Goal: Task Accomplishment & Management: Complete application form

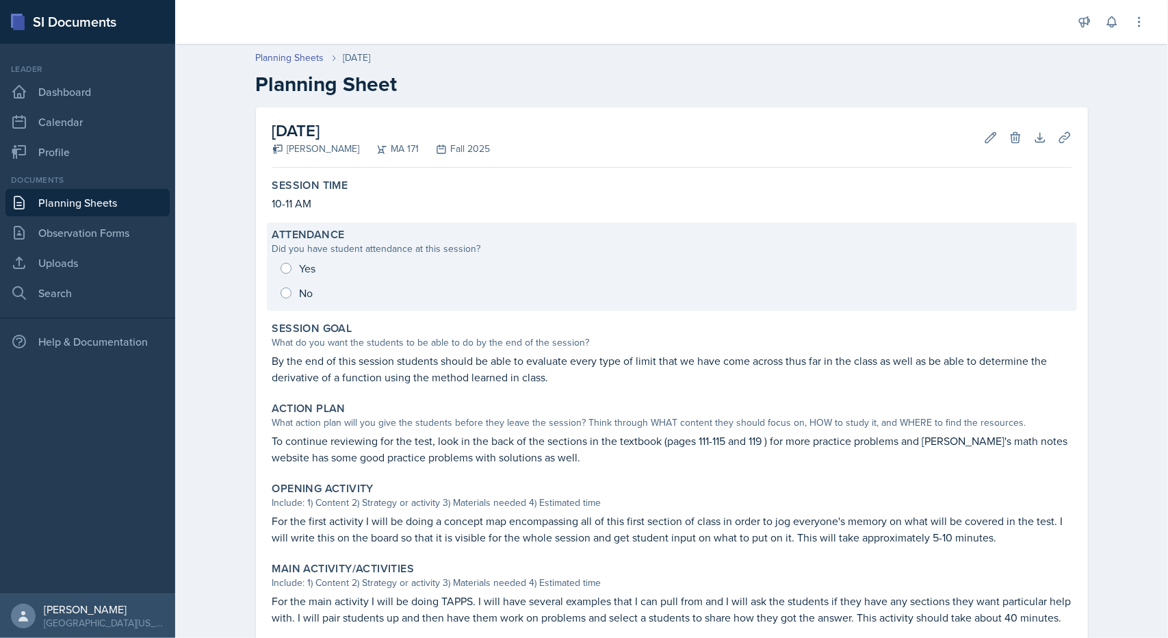
click at [302, 269] on div "Yes No" at bounding box center [671, 280] width 799 height 49
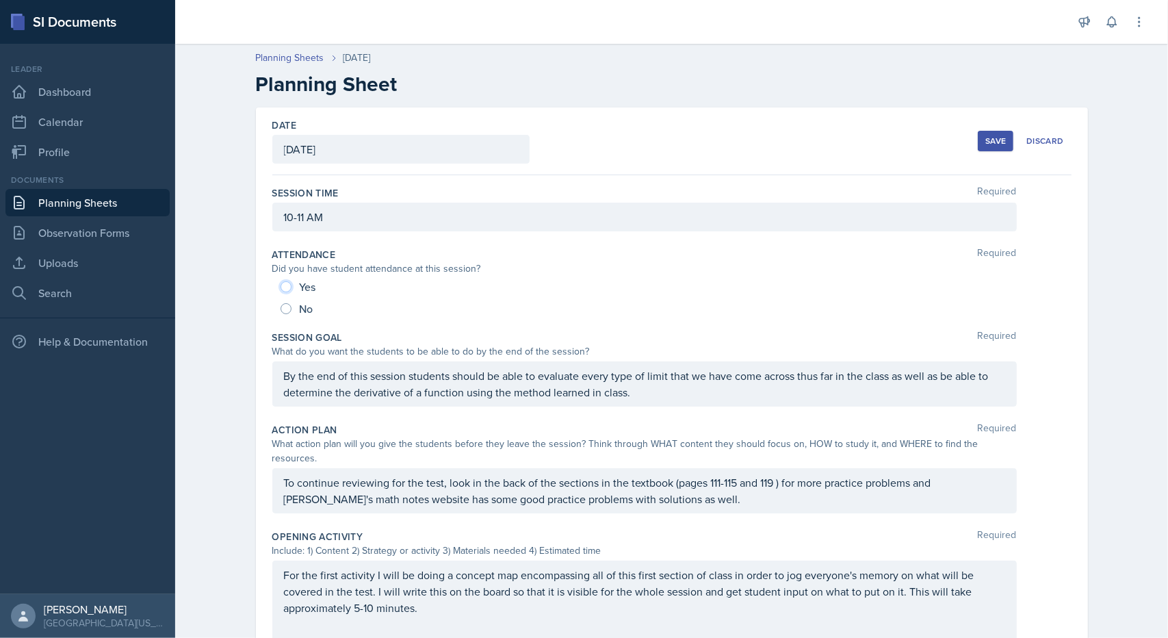
click at [280, 282] on input "Yes" at bounding box center [285, 286] width 11 height 11
radio input "true"
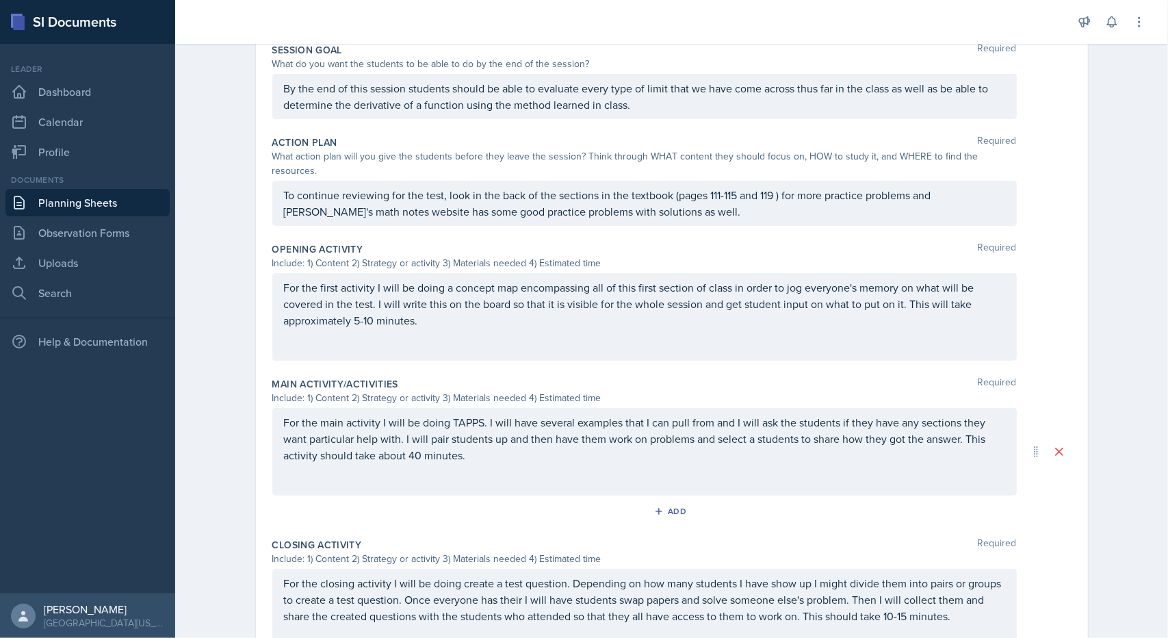
scroll to position [434, 0]
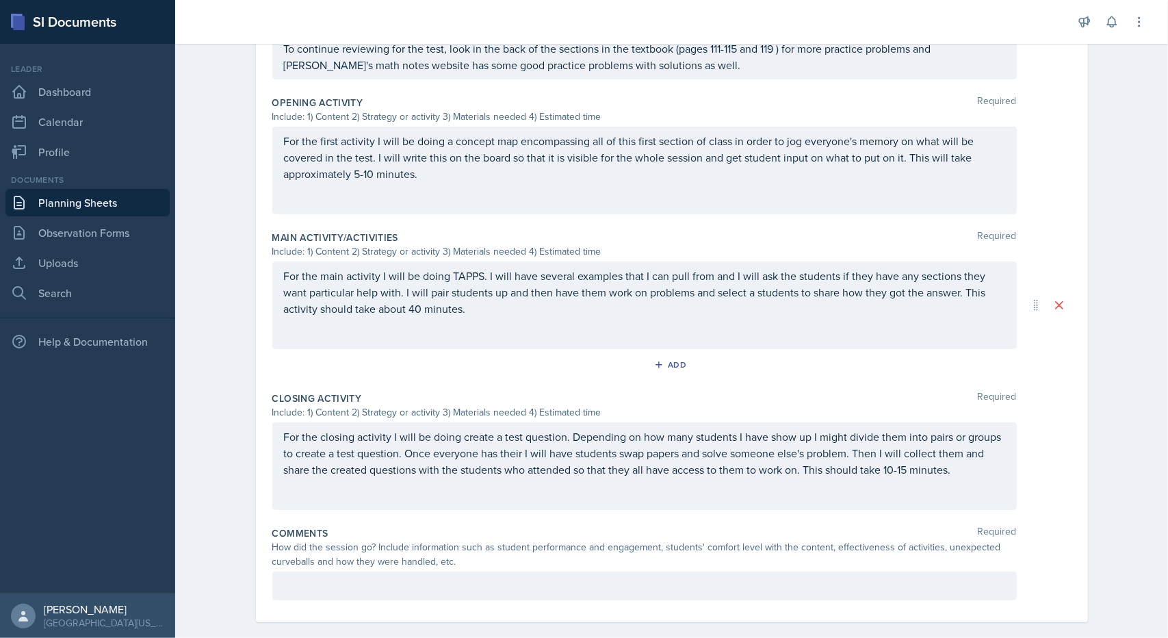
click at [312, 571] on div at bounding box center [644, 585] width 744 height 29
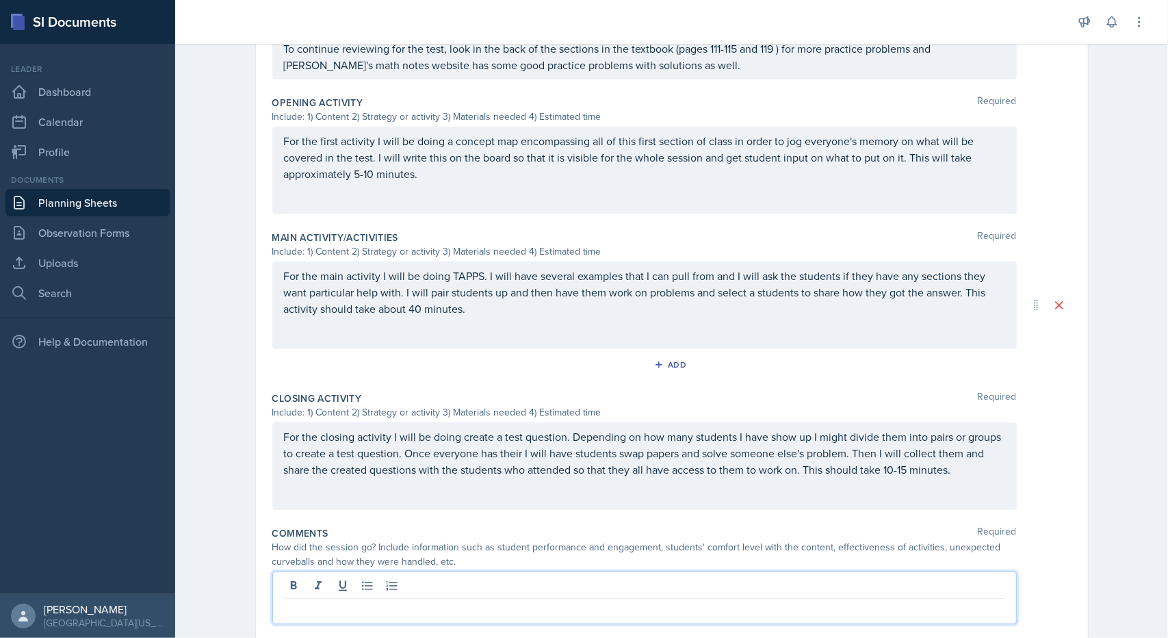
scroll to position [457, 0]
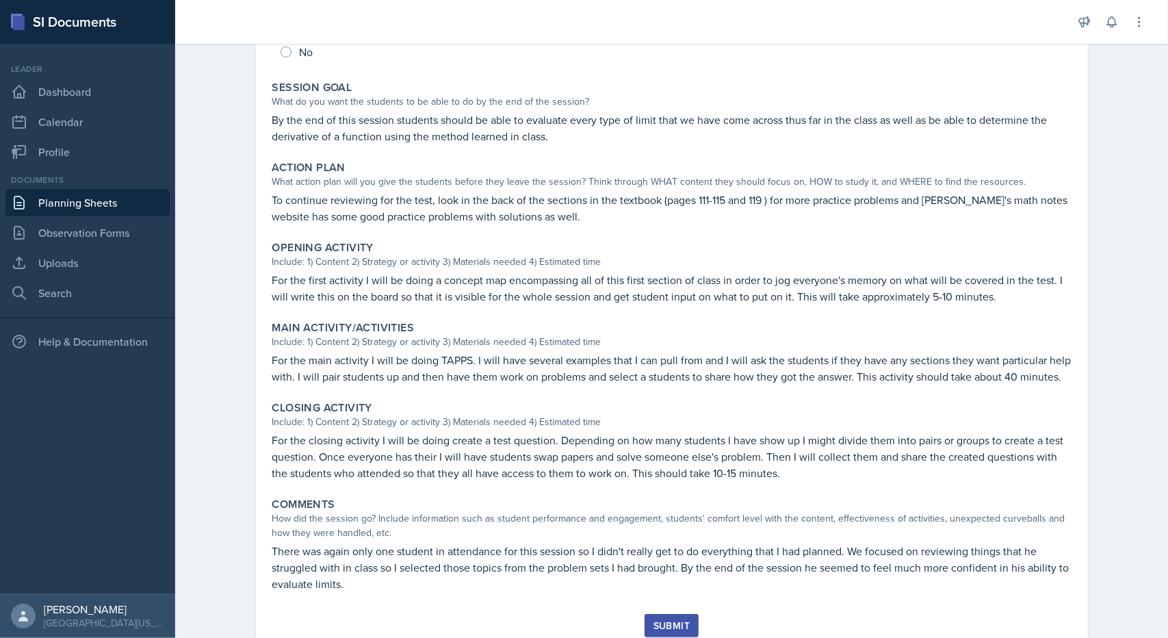
scroll to position [289, 0]
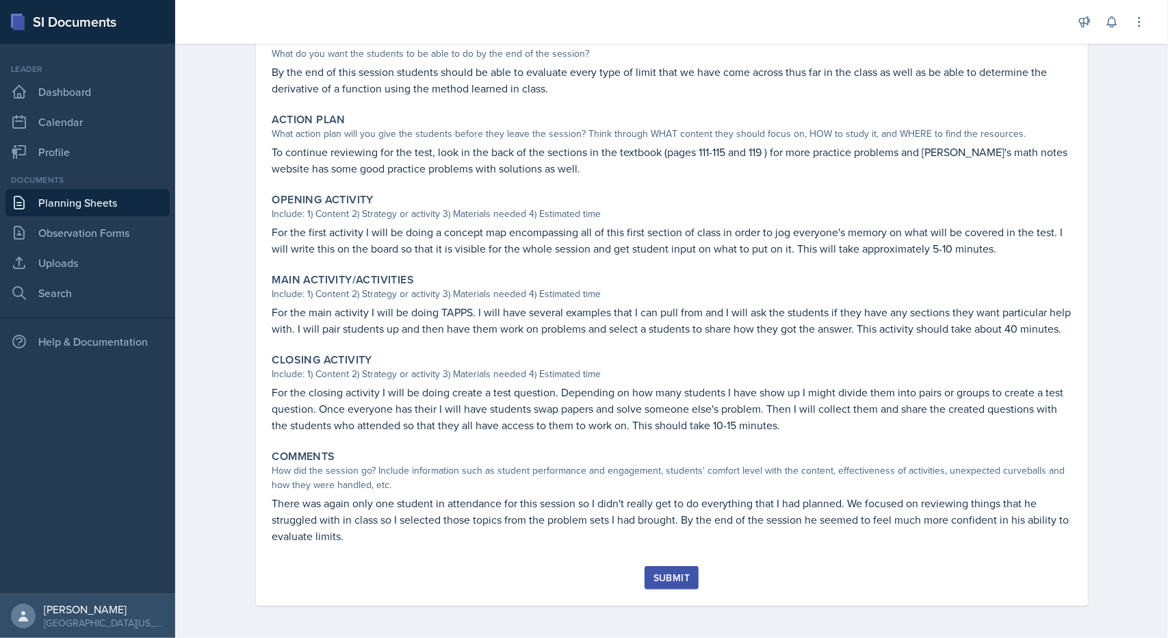
click at [360, 557] on div "Session Time 10-11 AM Attendance Did you have student attendance at this sessio…" at bounding box center [671, 224] width 799 height 681
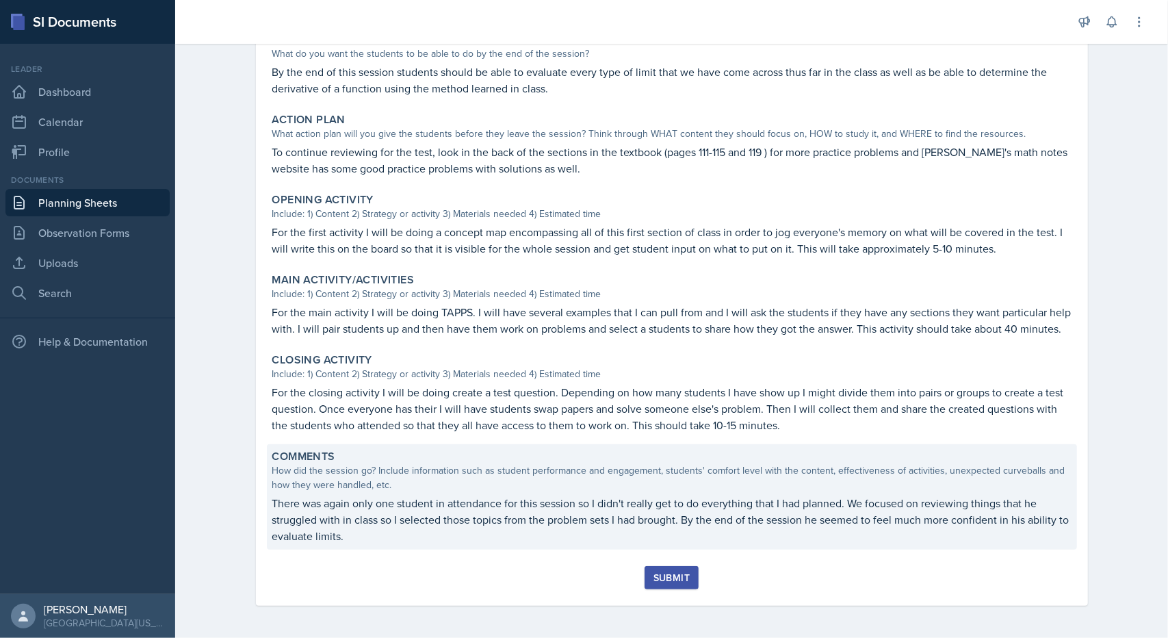
click at [365, 543] on p "There was again only one student in attendance for this session so I didn't rea…" at bounding box center [671, 519] width 799 height 49
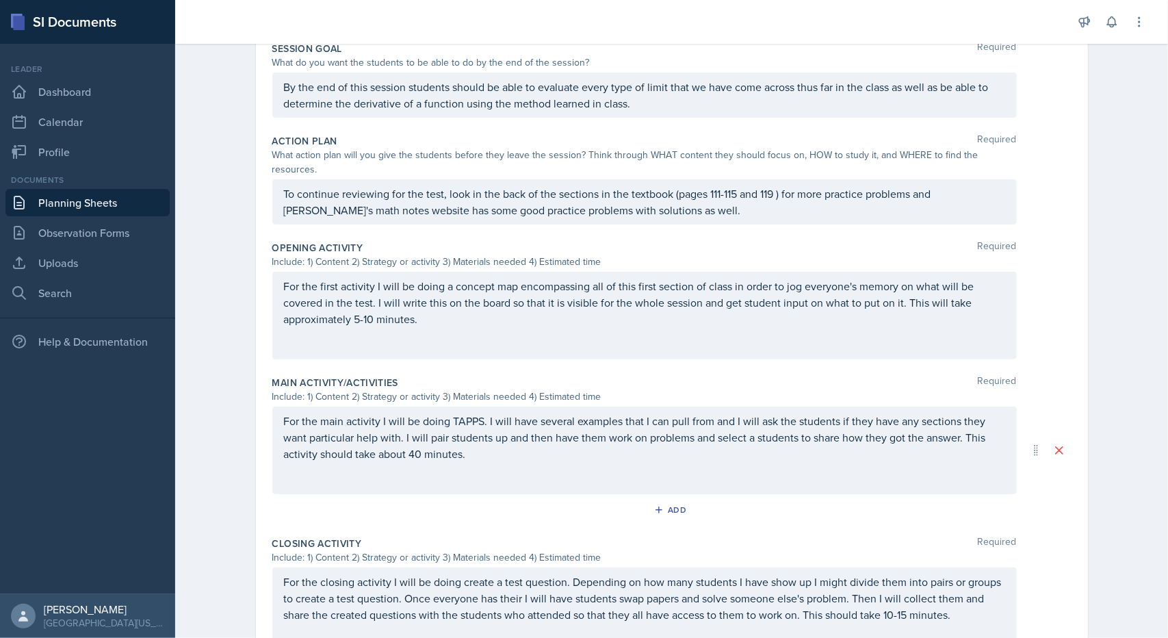
click at [365, 550] on div "Include: 1) Content 2) Strategy or activity 3) Materials needed 4) Estimated ti…" at bounding box center [644, 557] width 744 height 14
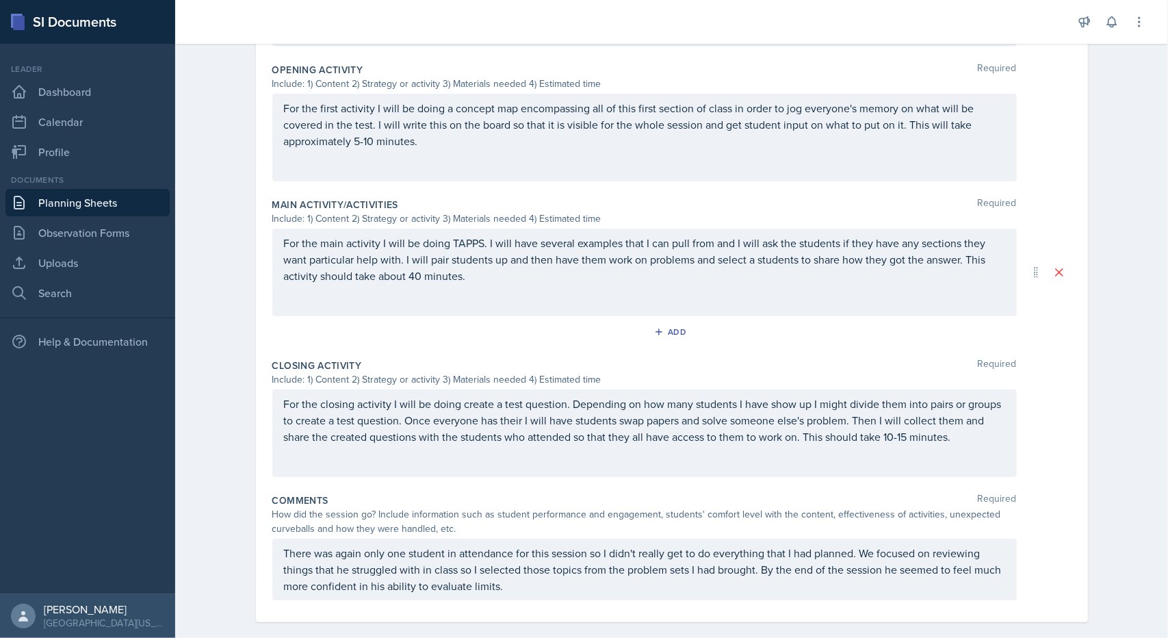
scroll to position [466, 0]
click at [503, 582] on div "Comments Required How did the session go? Include information such as student p…" at bounding box center [671, 549] width 799 height 123
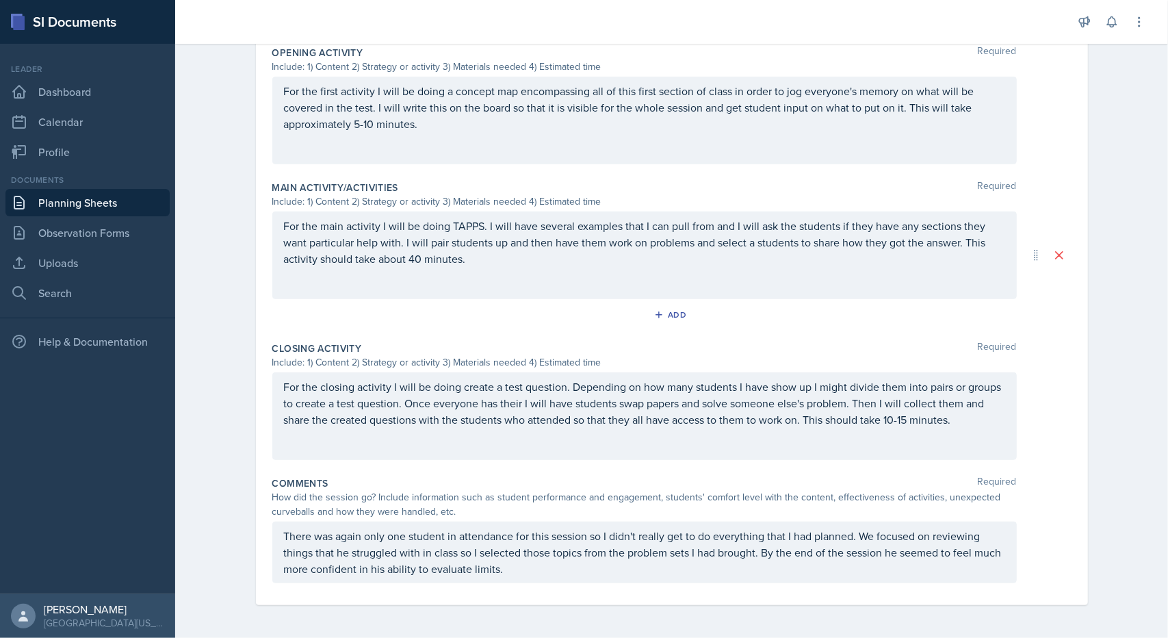
click at [509, 576] on p "There was again only one student in attendance for this session so I didn't rea…" at bounding box center [644, 551] width 721 height 49
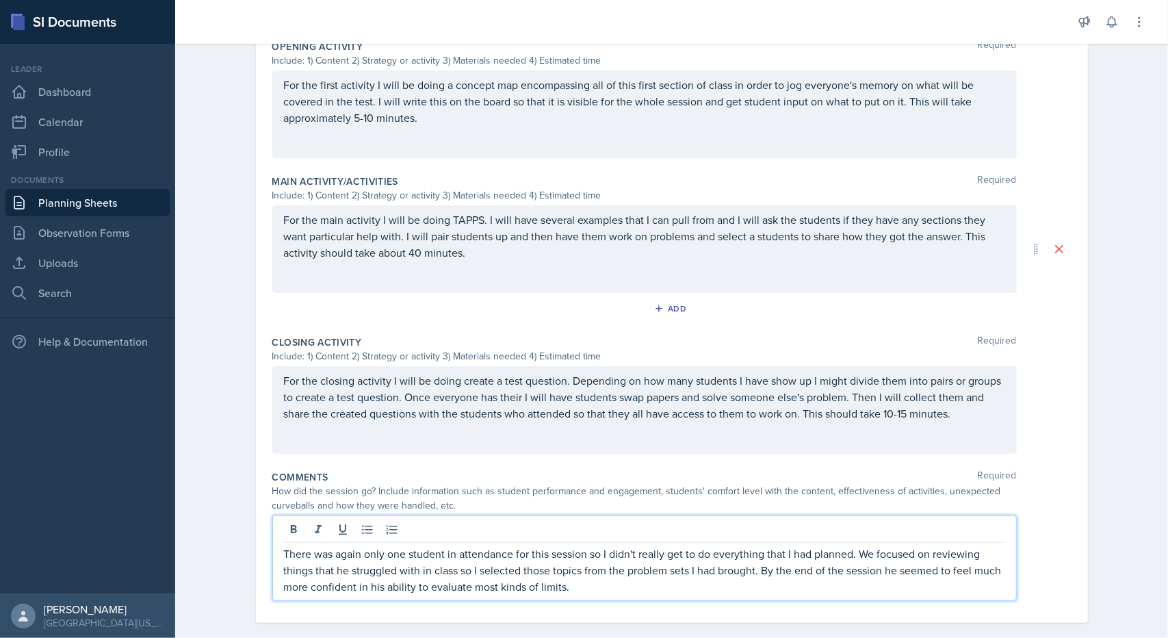
scroll to position [0, 0]
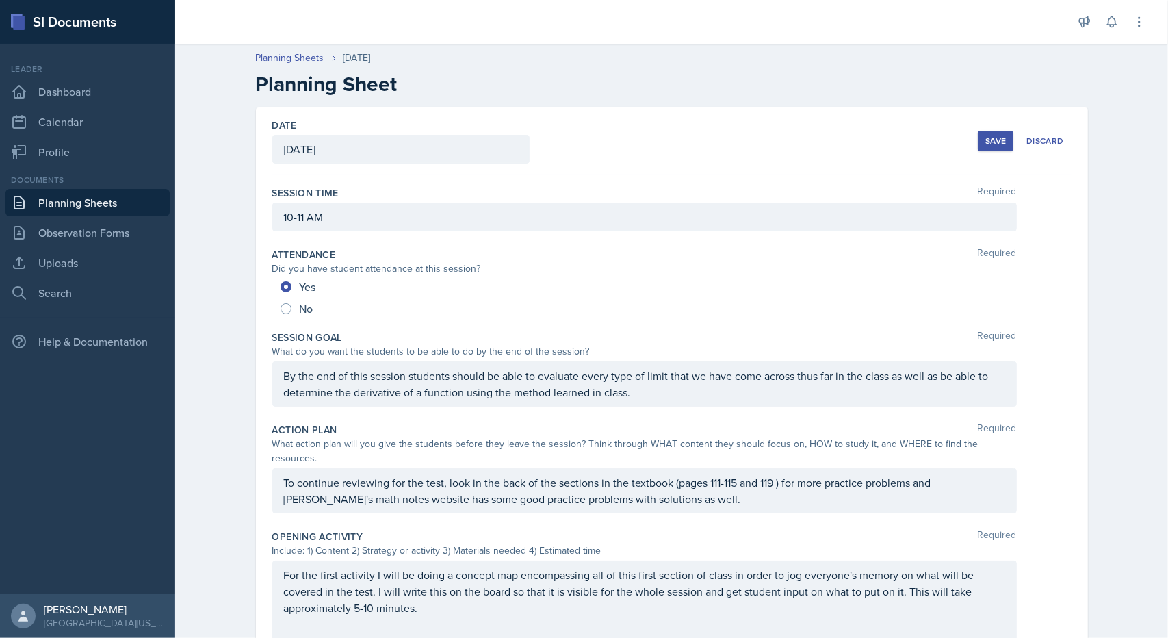
click at [990, 139] on div "Save" at bounding box center [995, 140] width 21 height 11
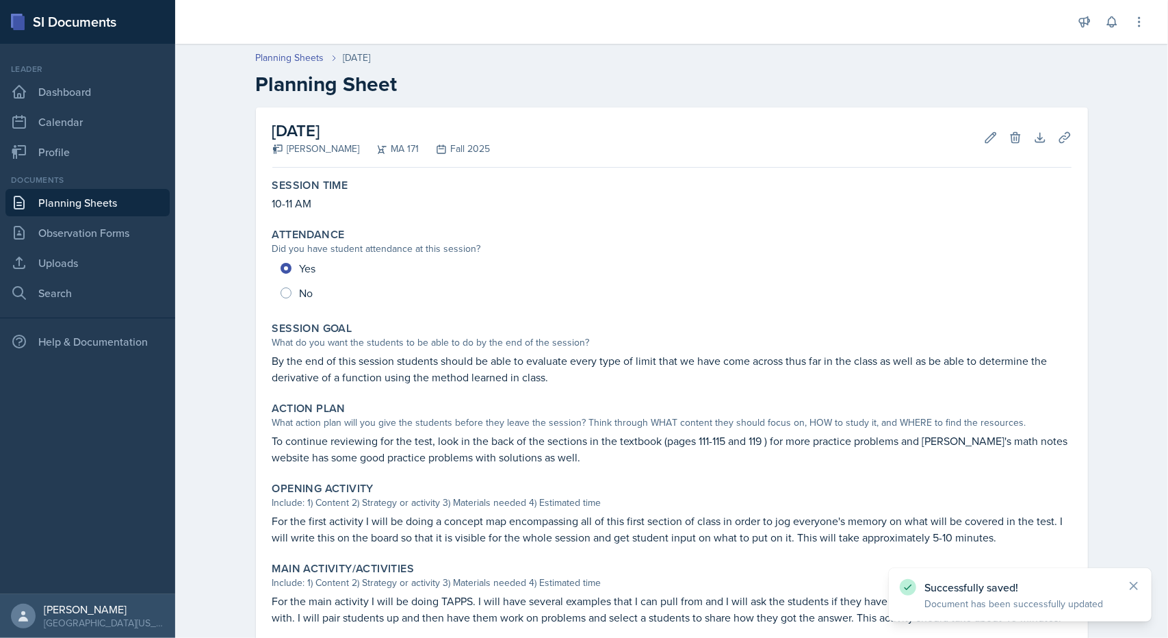
scroll to position [289, 0]
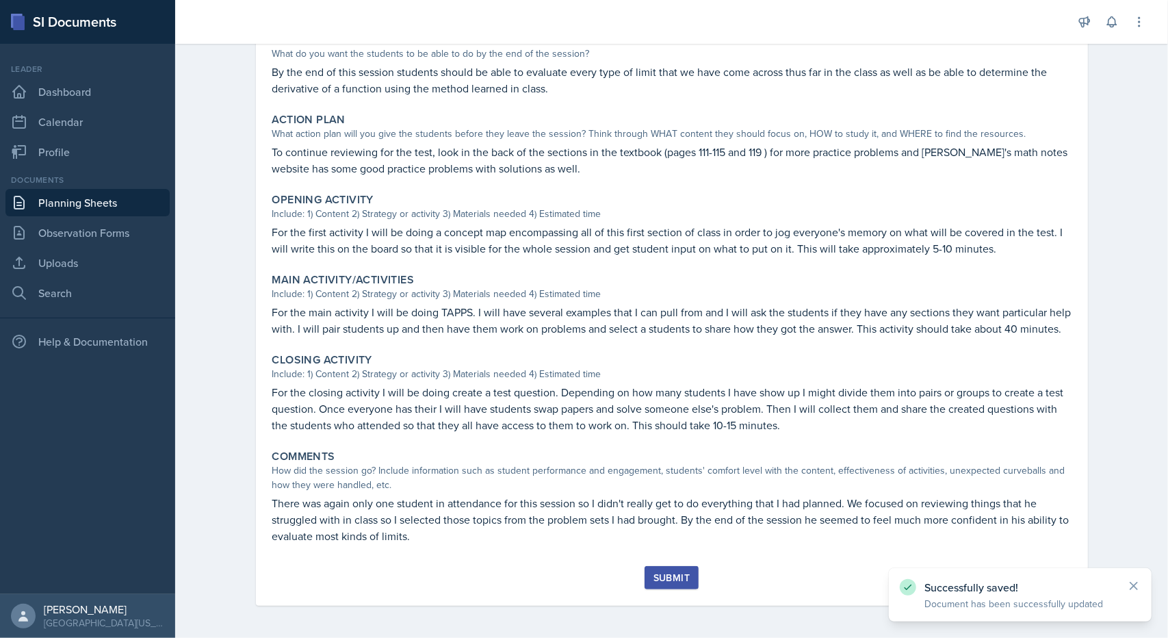
click at [672, 583] on div "Submit" at bounding box center [671, 577] width 36 height 11
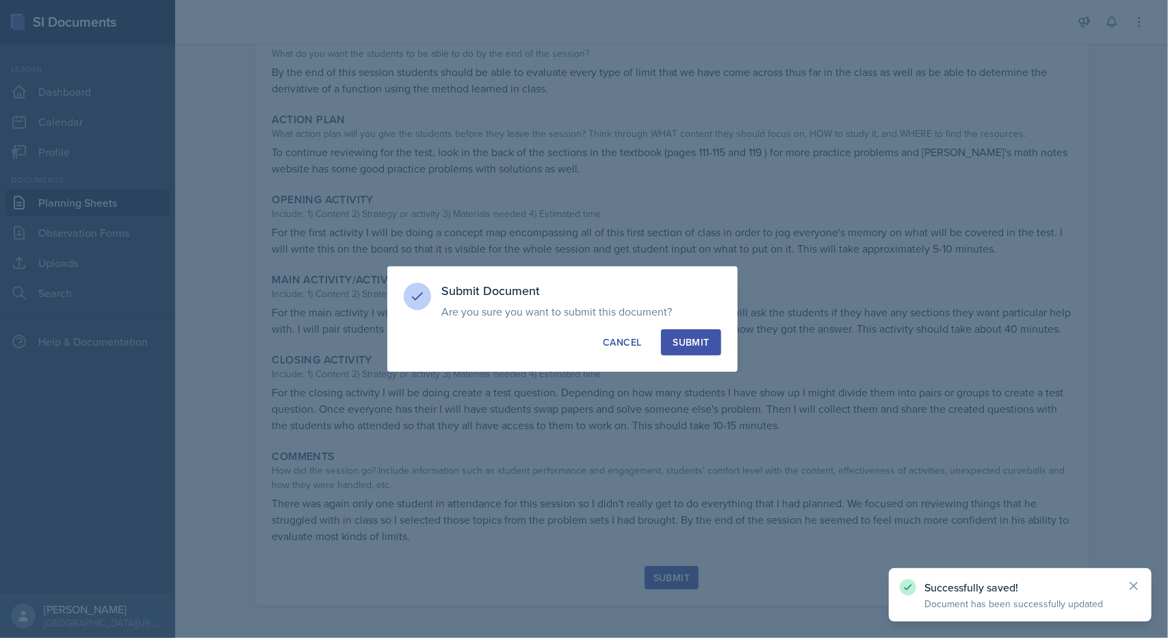
click at [689, 350] on button "Submit" at bounding box center [691, 342] width 60 height 26
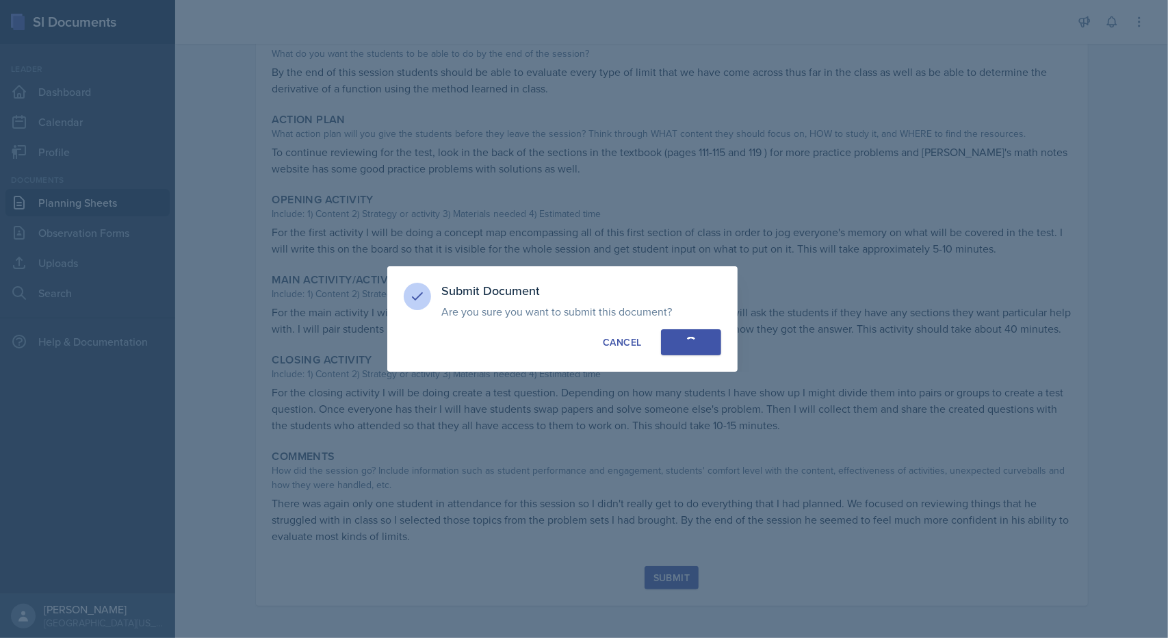
radio input "true"
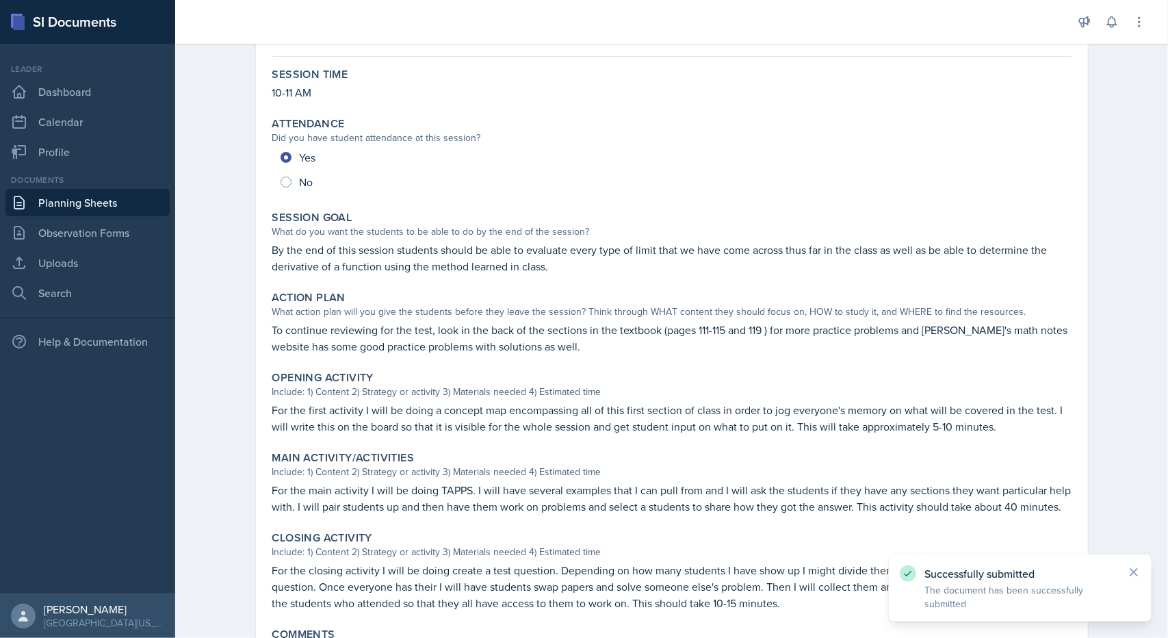
scroll to position [0, 0]
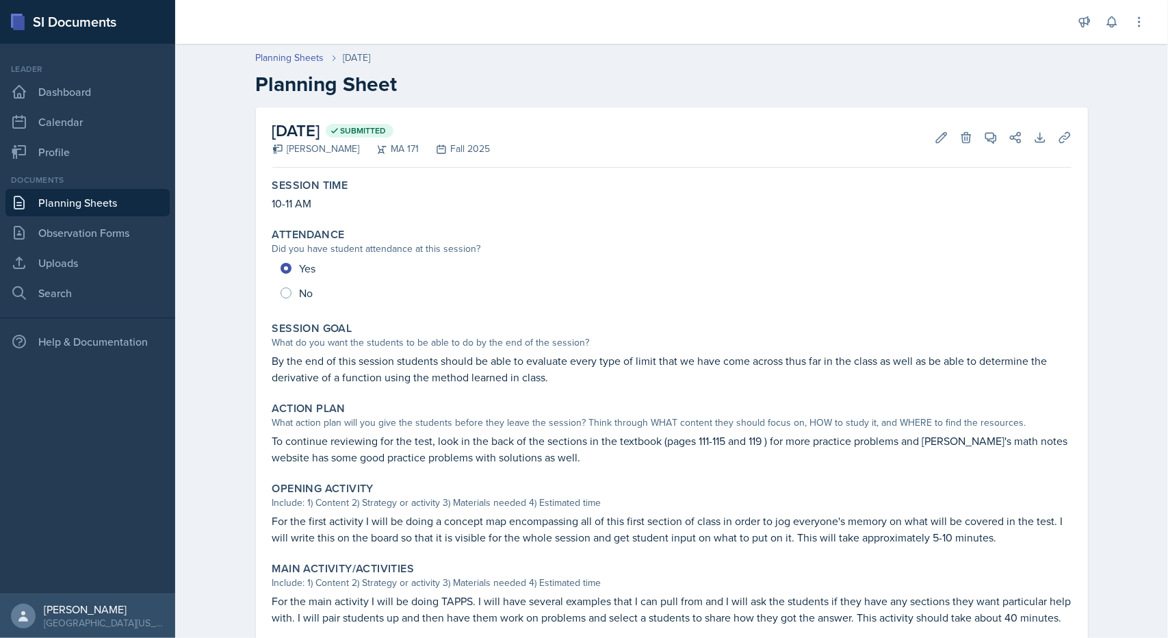
click at [276, 367] on p "By the end of this session students should be able to evaluate every type of li…" at bounding box center [671, 368] width 799 height 33
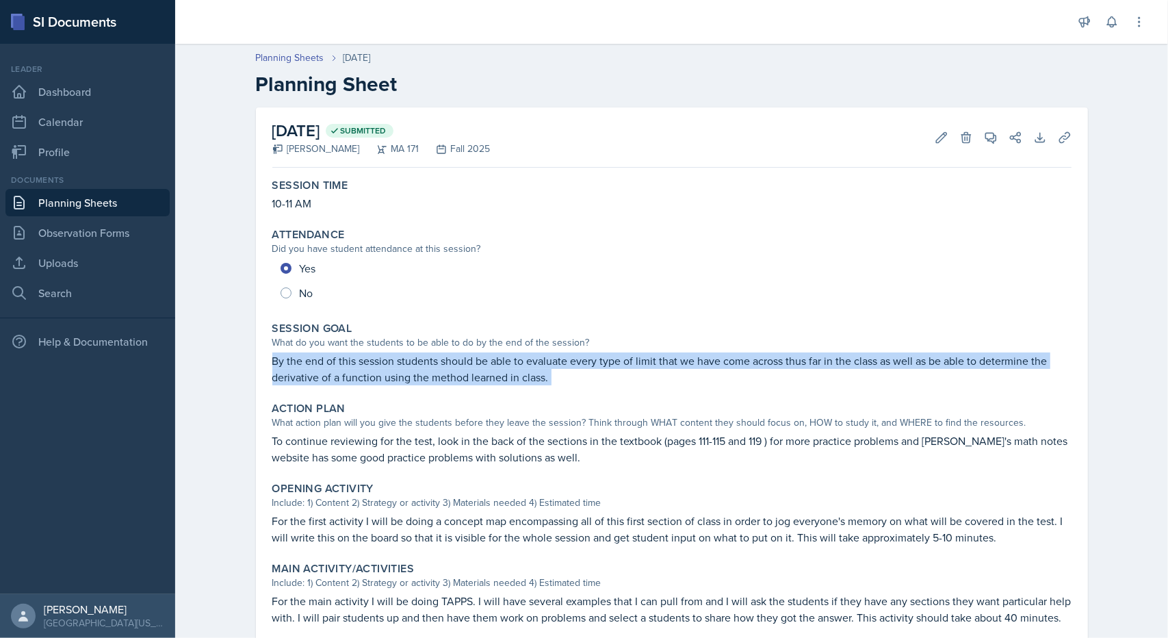
click at [276, 367] on p "By the end of this session students should be able to evaluate every type of li…" at bounding box center [671, 368] width 799 height 33
copy div "By the end of this session students should be able to evaluate every type of li…"
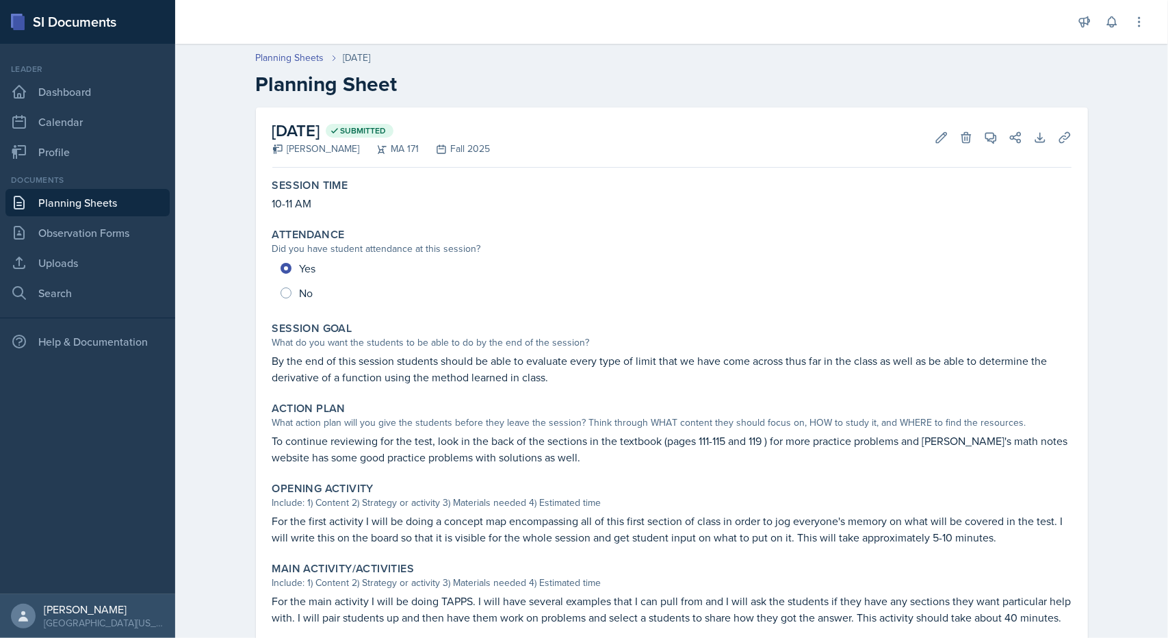
click at [410, 458] on p "To continue reviewing for the test, look in the back of the sections in the tex…" at bounding box center [671, 448] width 799 height 33
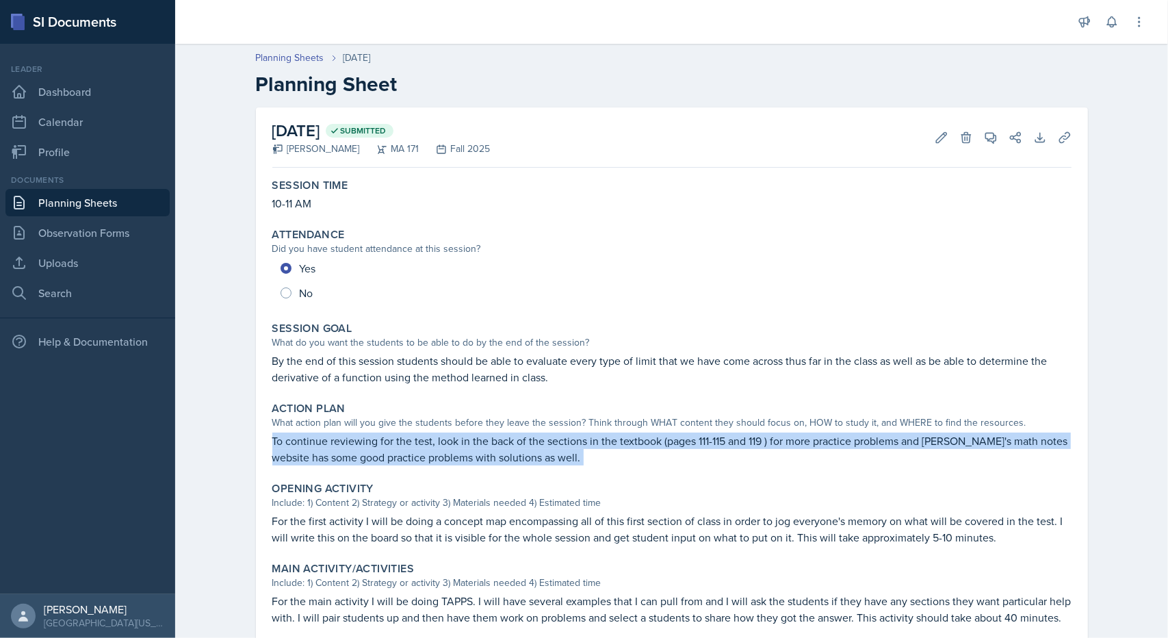
click at [410, 458] on p "To continue reviewing for the test, look in the back of the sections in the tex…" at bounding box center [671, 448] width 799 height 33
copy div "To continue reviewing for the test, look in the back of the sections in the tex…"
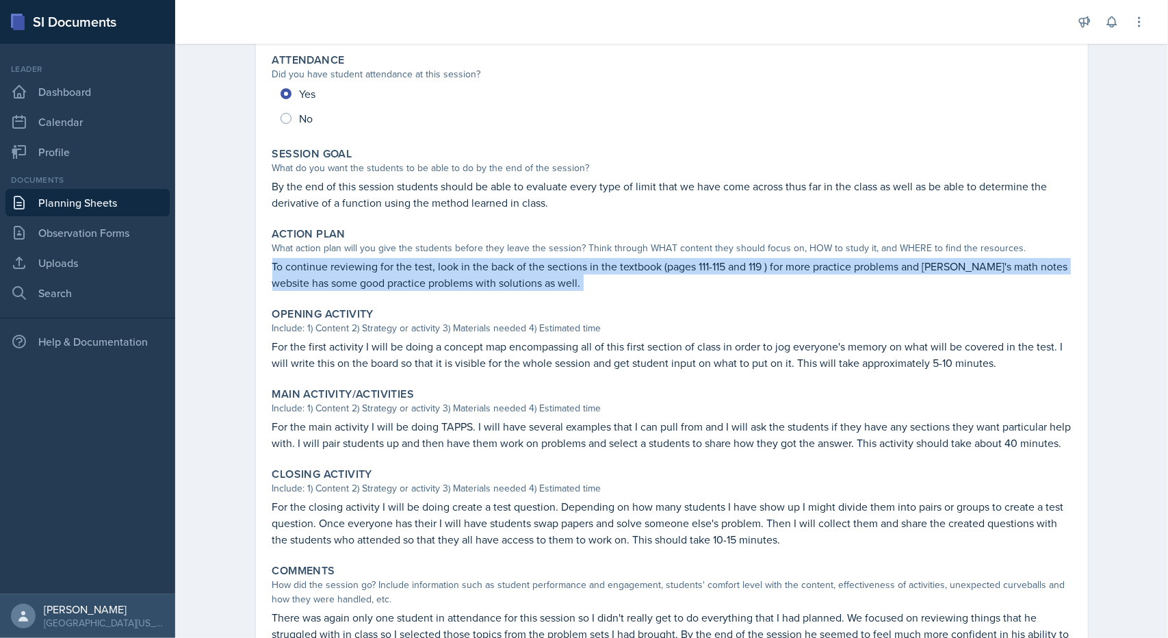
scroll to position [175, 0]
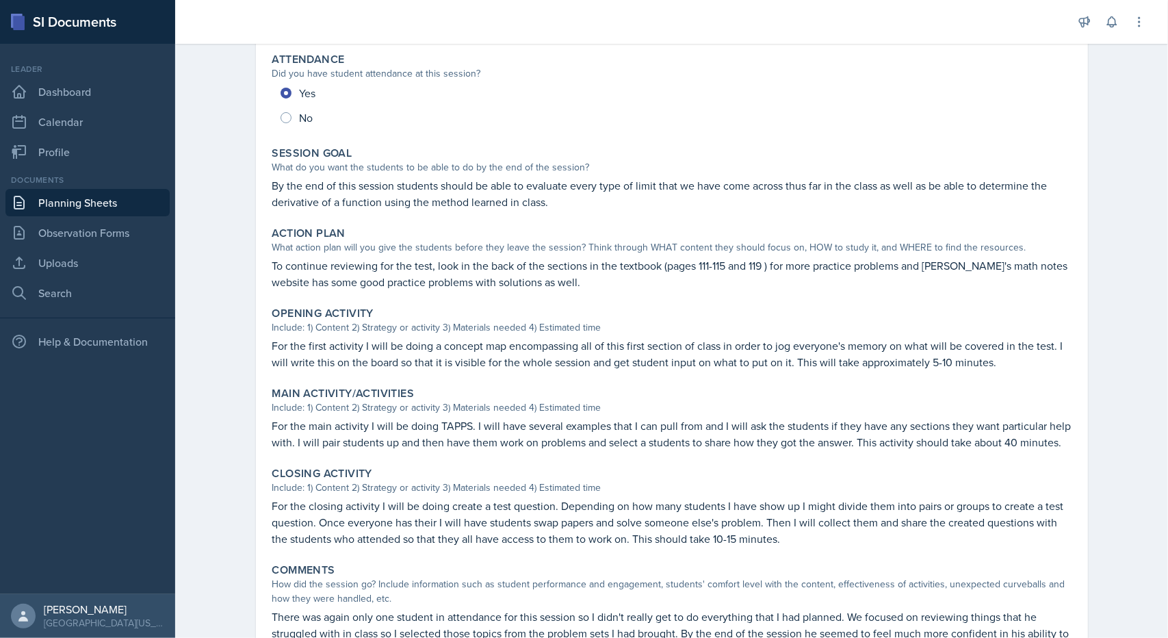
click at [722, 353] on p "For the first activity I will be doing a concept map encompassing all of this f…" at bounding box center [671, 353] width 799 height 33
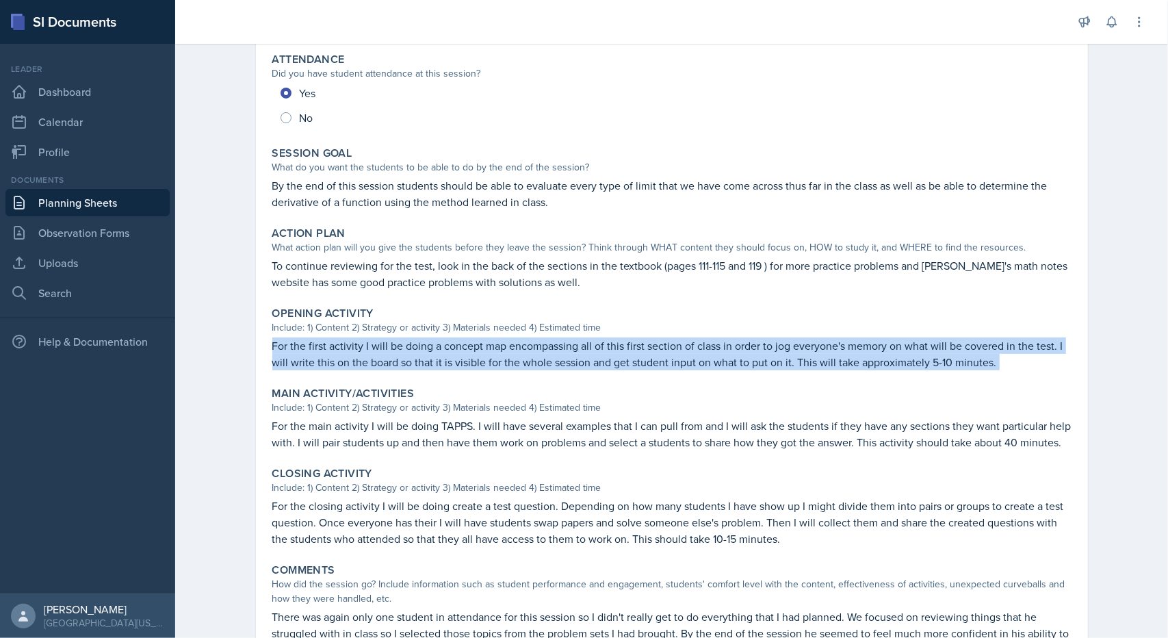
click at [722, 353] on p "For the first activity I will be doing a concept map encompassing all of this f…" at bounding box center [671, 353] width 799 height 33
copy div "For the first activity I will be doing a concept map encompassing all of this f…"
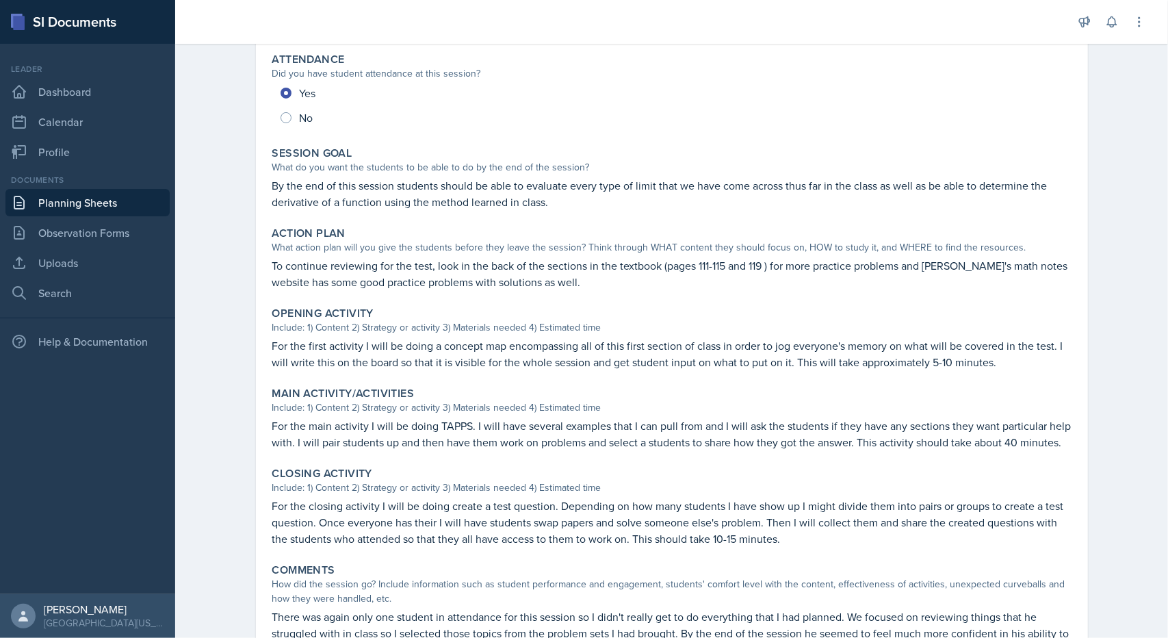
click at [440, 427] on p "For the main activity I will be doing TAPPS. I will have several examples that …" at bounding box center [671, 433] width 799 height 33
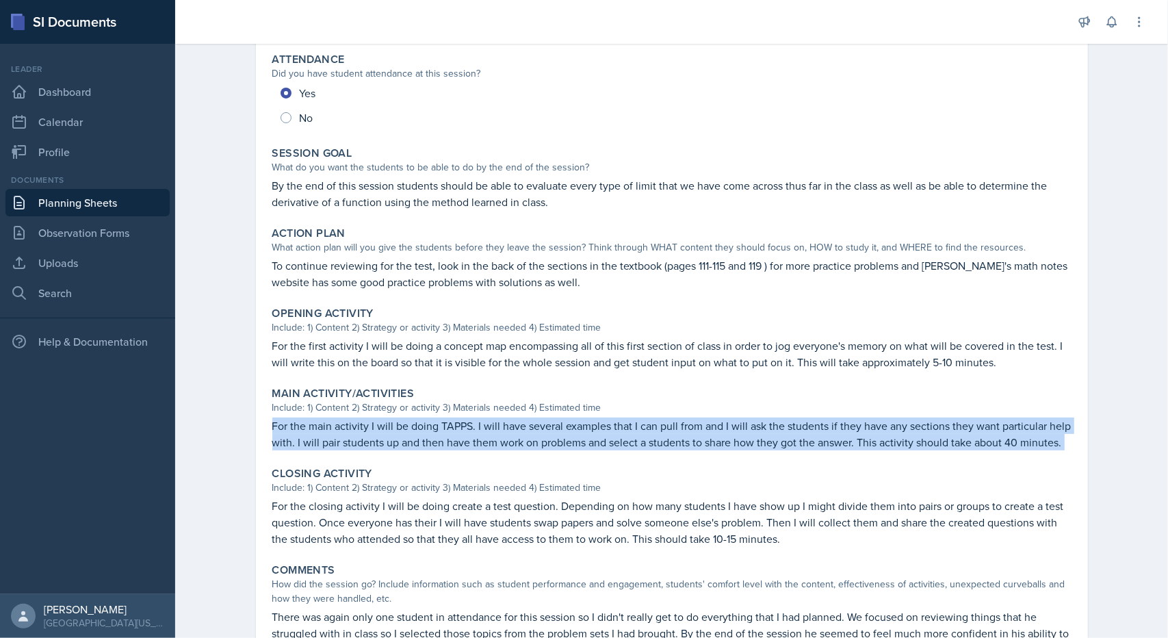
click at [440, 427] on p "For the main activity I will be doing TAPPS. I will have several examples that …" at bounding box center [671, 433] width 799 height 33
copy div "For the main activity I will be doing TAPPS. I will have several examples that …"
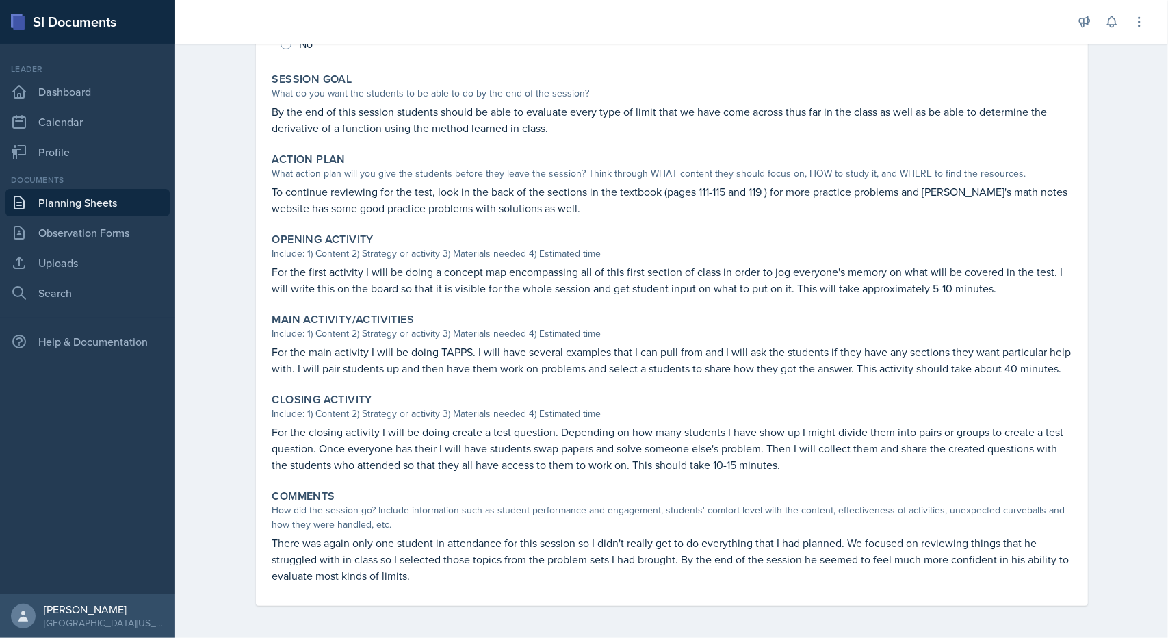
click at [367, 426] on p "For the closing activity I will be doing create a test question. Depending on h…" at bounding box center [671, 447] width 799 height 49
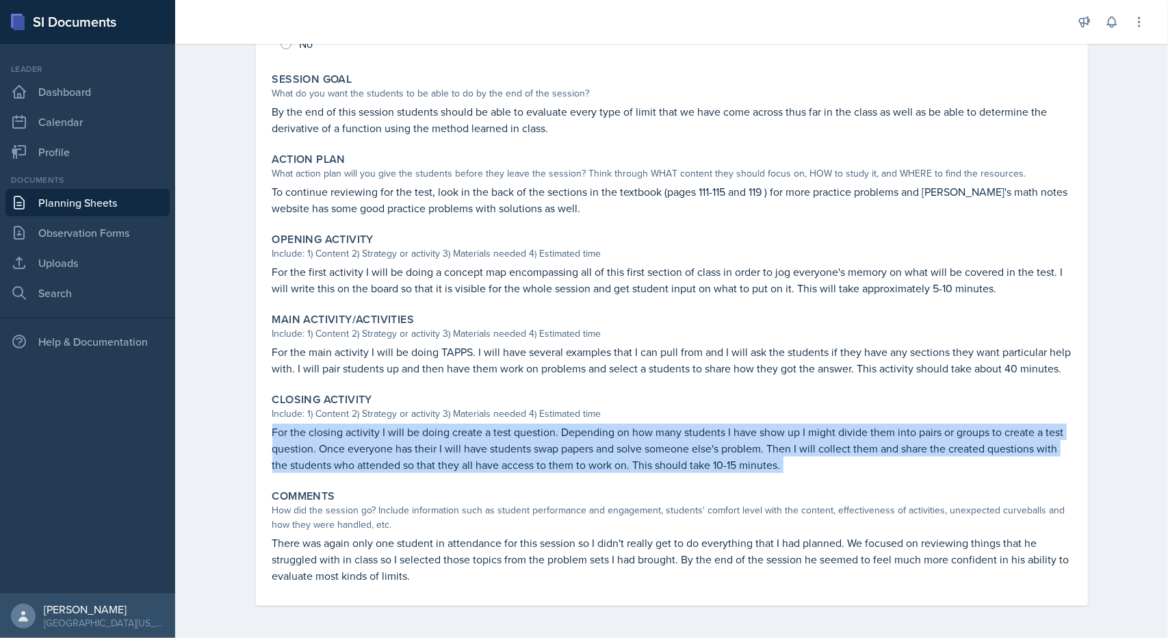
click at [367, 426] on p "For the closing activity I will be doing create a test question. Depending on h…" at bounding box center [671, 447] width 799 height 49
copy div "For the closing activity I will be doing create a test question. Depending on h…"
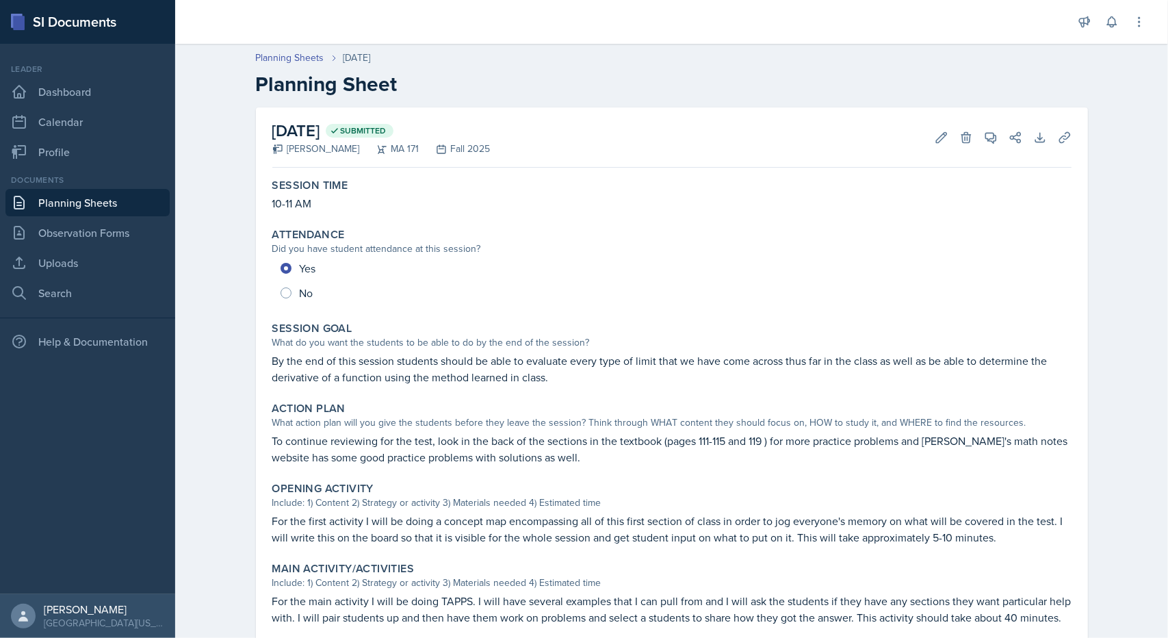
click at [94, 198] on link "Planning Sheets" at bounding box center [87, 202] width 164 height 27
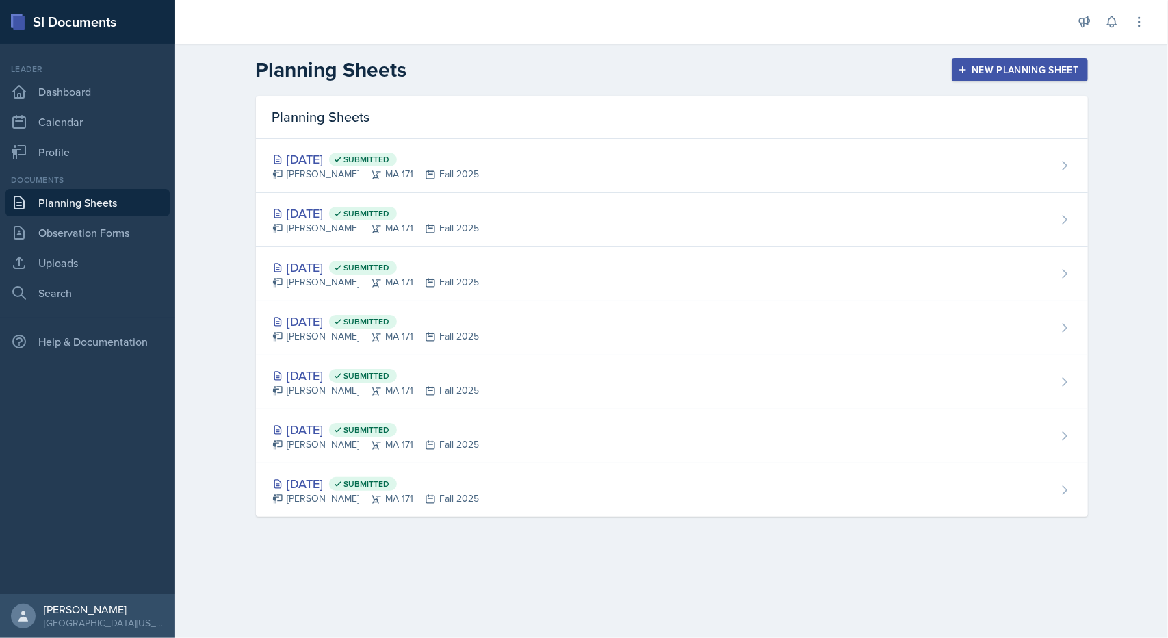
click at [1040, 65] on div "New Planning Sheet" at bounding box center [1019, 69] width 118 height 11
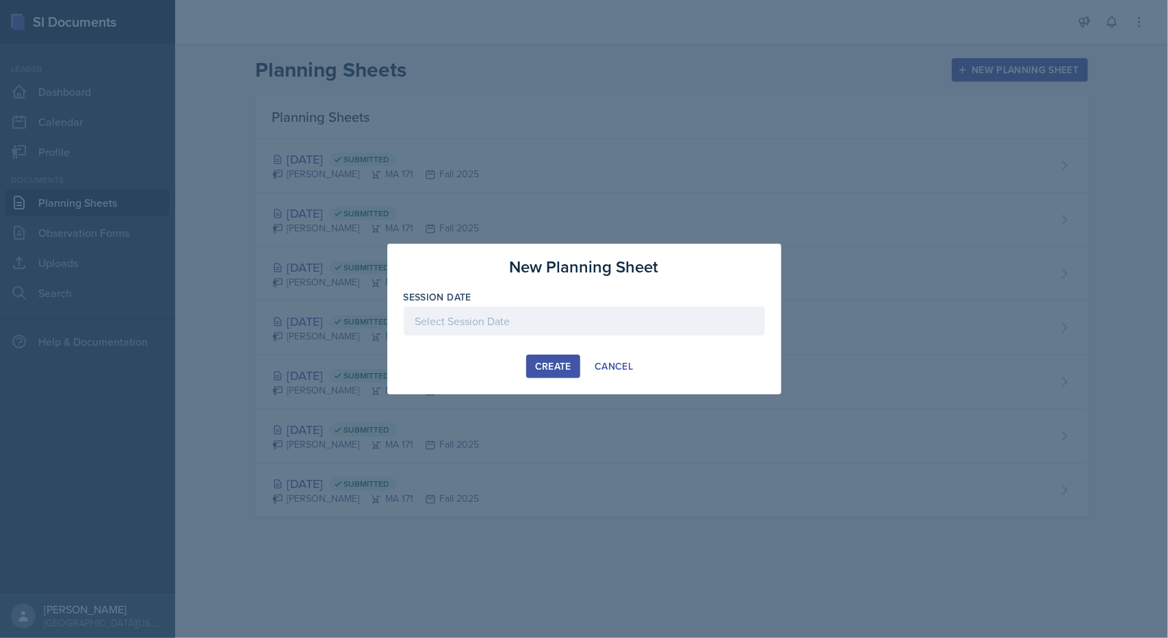
click at [561, 315] on div at bounding box center [584, 320] width 361 height 29
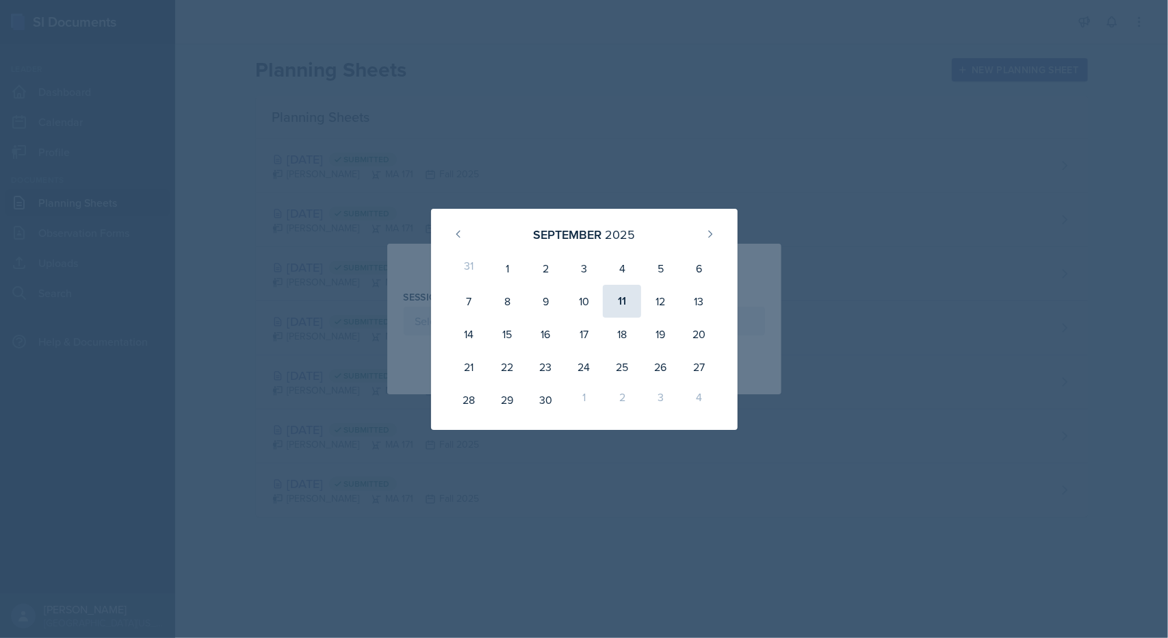
click at [618, 308] on div "11" at bounding box center [622, 301] width 38 height 33
type input "[DATE]"
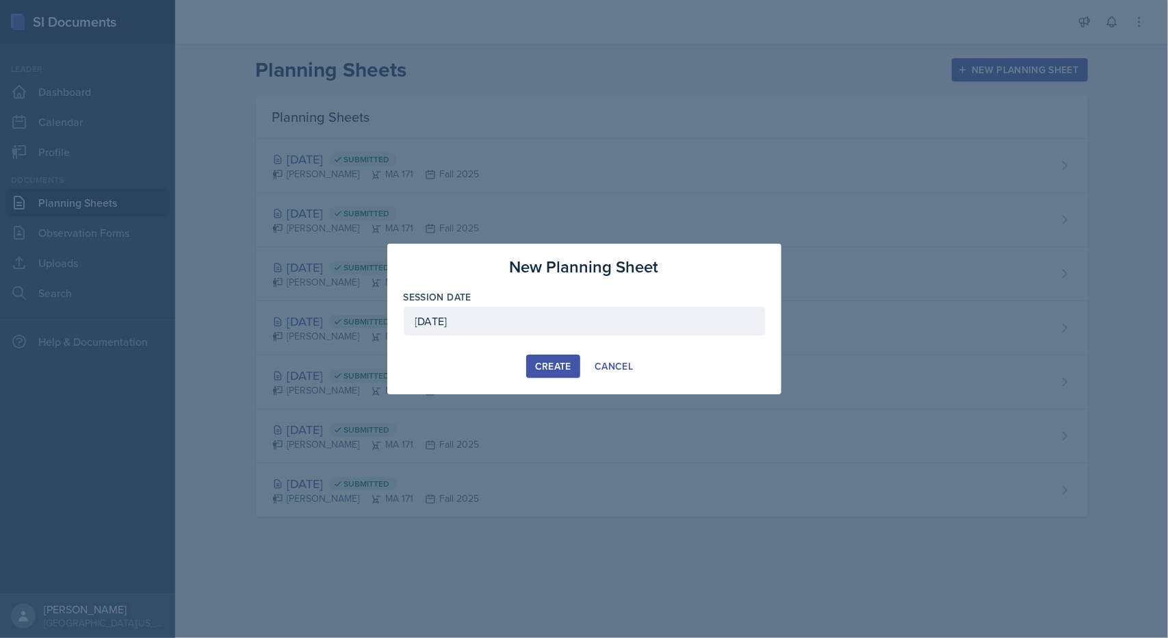
click at [558, 362] on div "Create" at bounding box center [553, 365] width 36 height 11
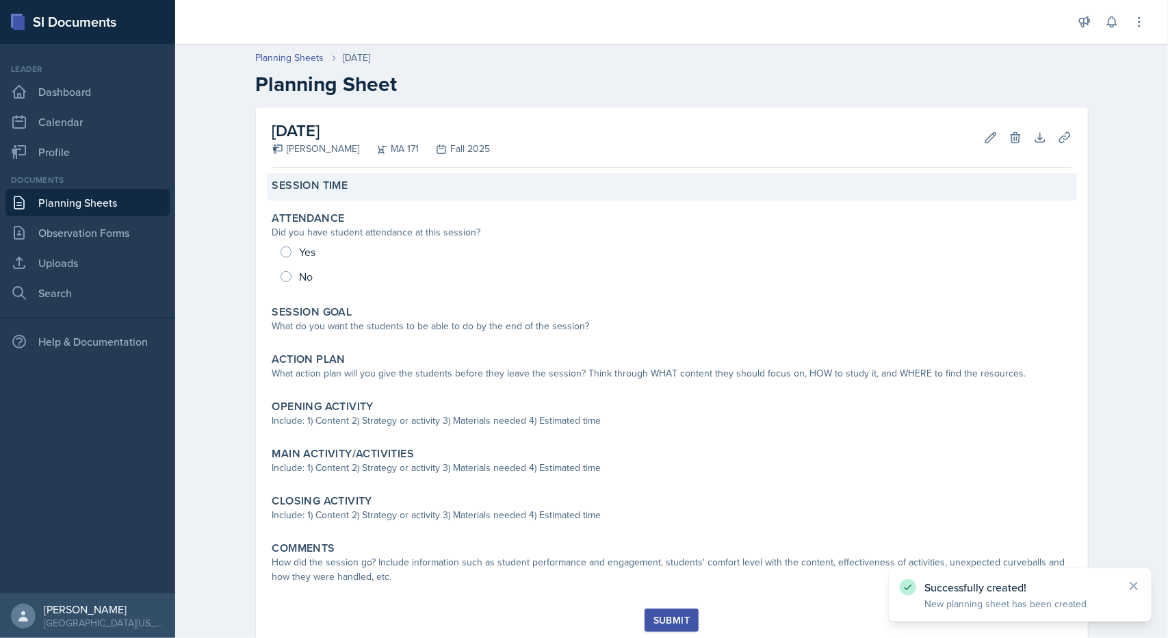
click at [306, 185] on label "Session Time" at bounding box center [310, 186] width 76 height 14
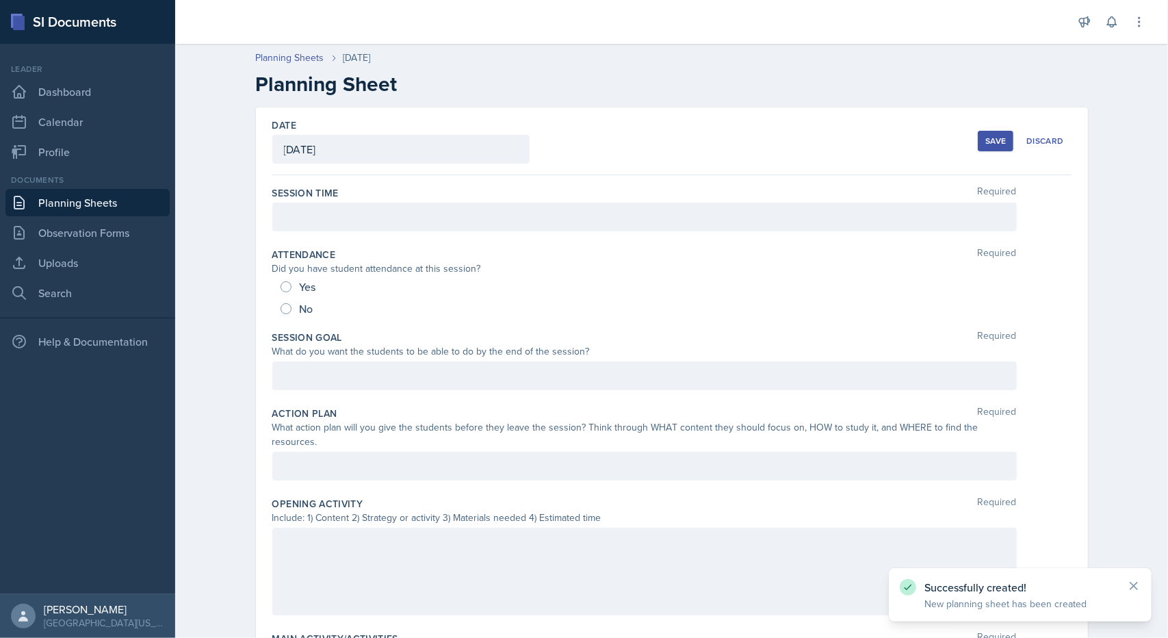
click at [319, 214] on div at bounding box center [644, 216] width 744 height 29
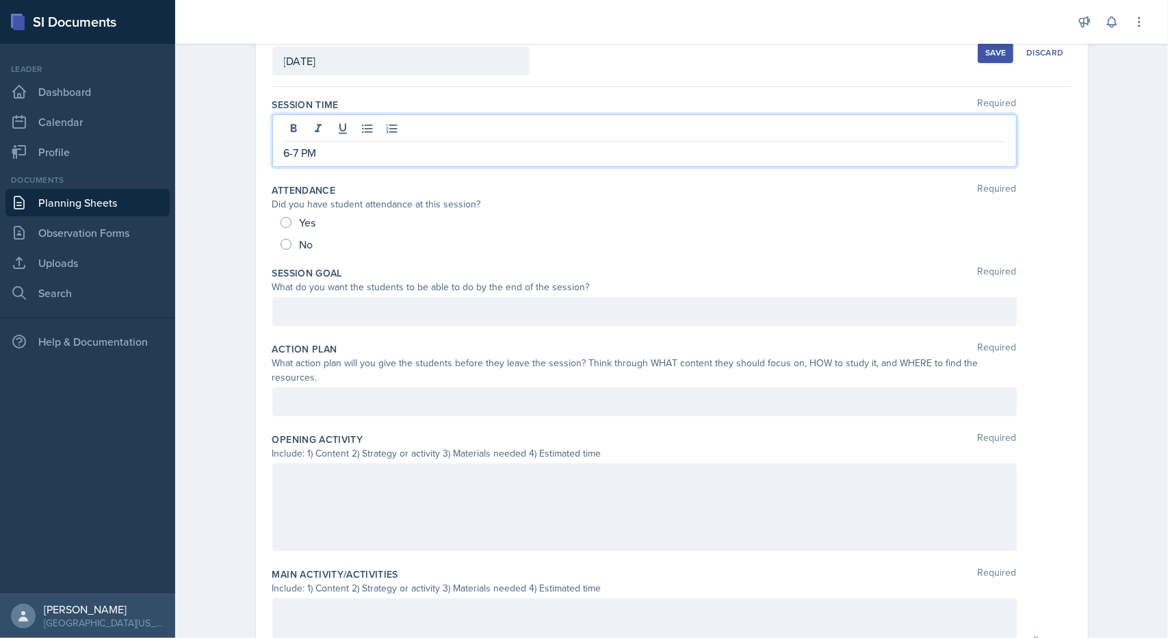
scroll to position [96, 0]
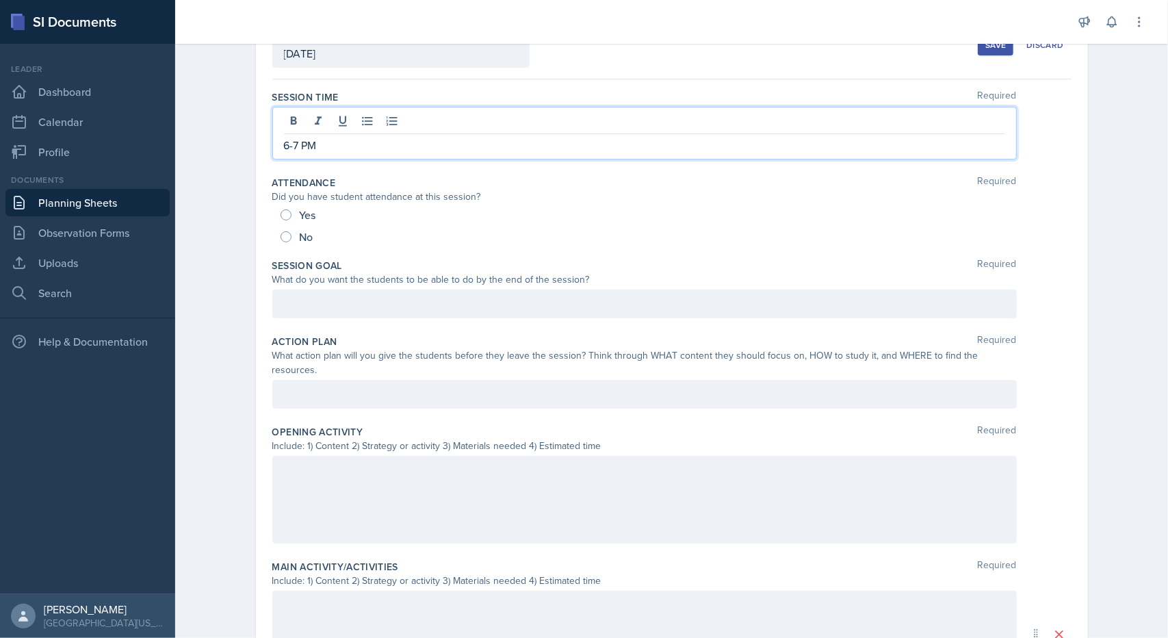
click at [383, 286] on div "Session Goal Required What do you want the students to be able to do by the end…" at bounding box center [671, 291] width 799 height 76
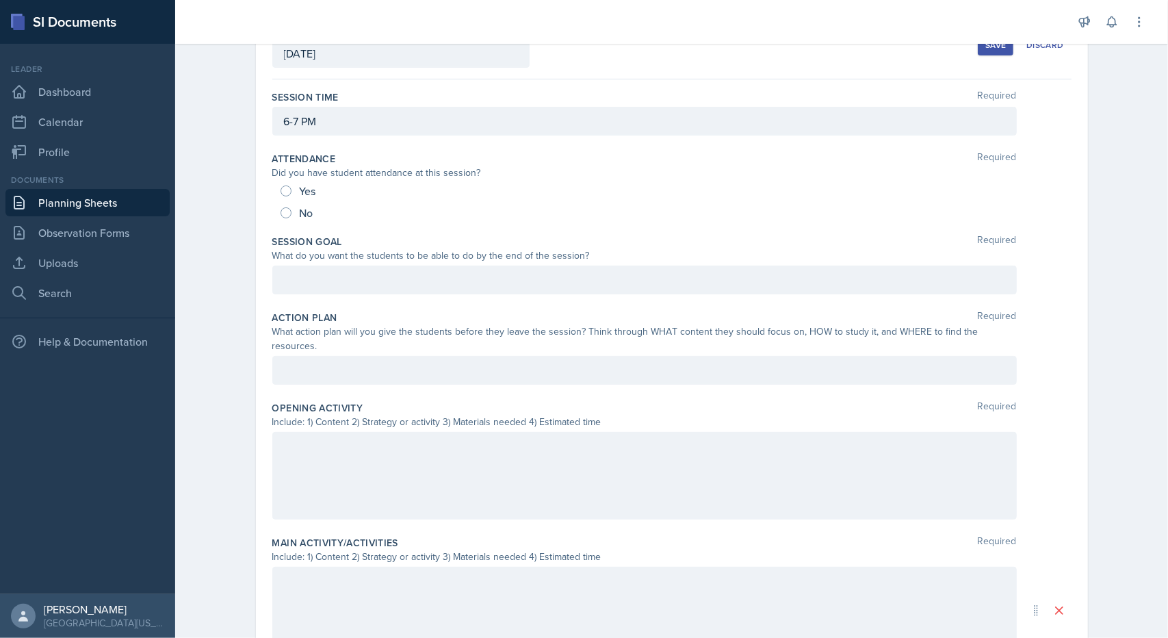
click at [383, 286] on div at bounding box center [644, 279] width 744 height 29
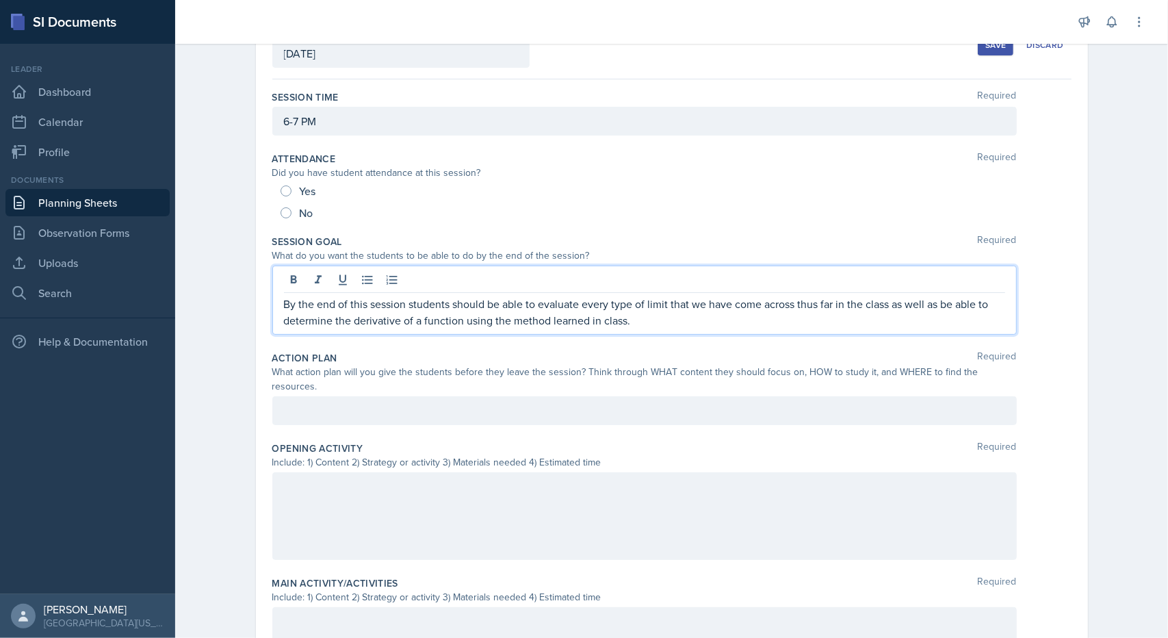
click at [434, 402] on div at bounding box center [644, 410] width 744 height 29
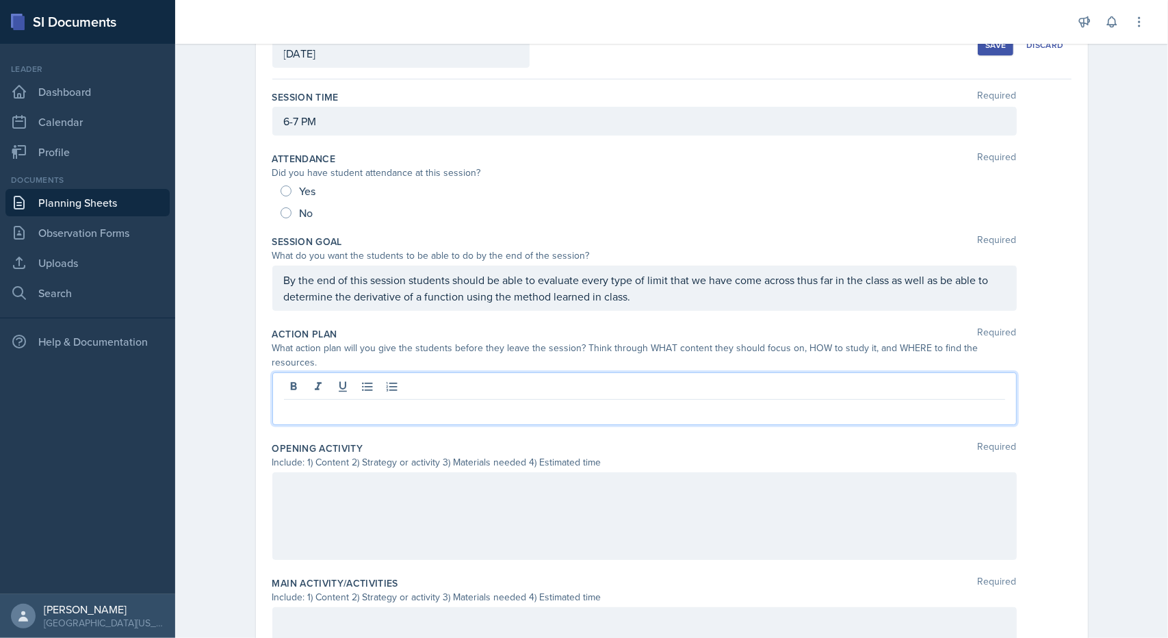
scroll to position [119, 0]
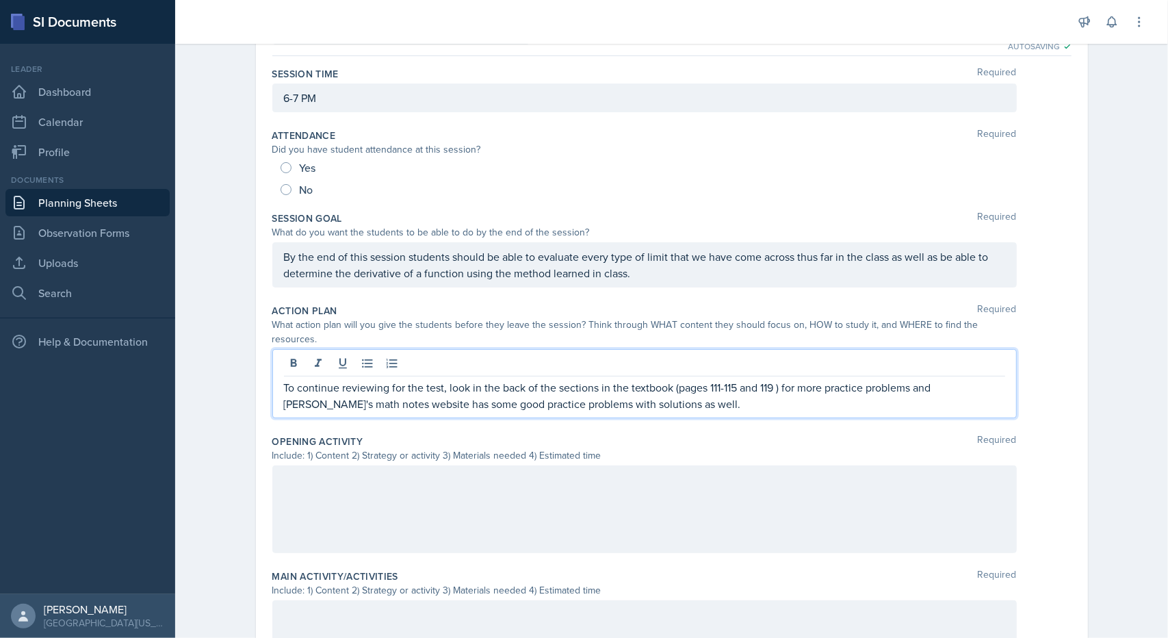
click at [967, 379] on p "To continue reviewing for the test, look in the back of the sections in the tex…" at bounding box center [644, 395] width 721 height 33
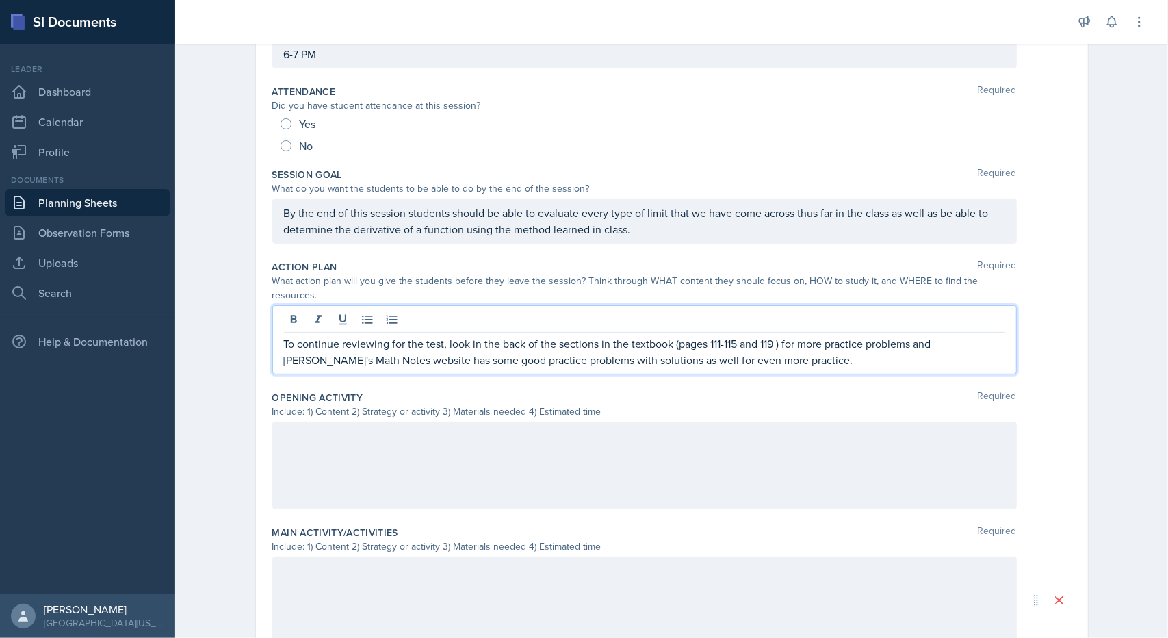
scroll to position [164, 0]
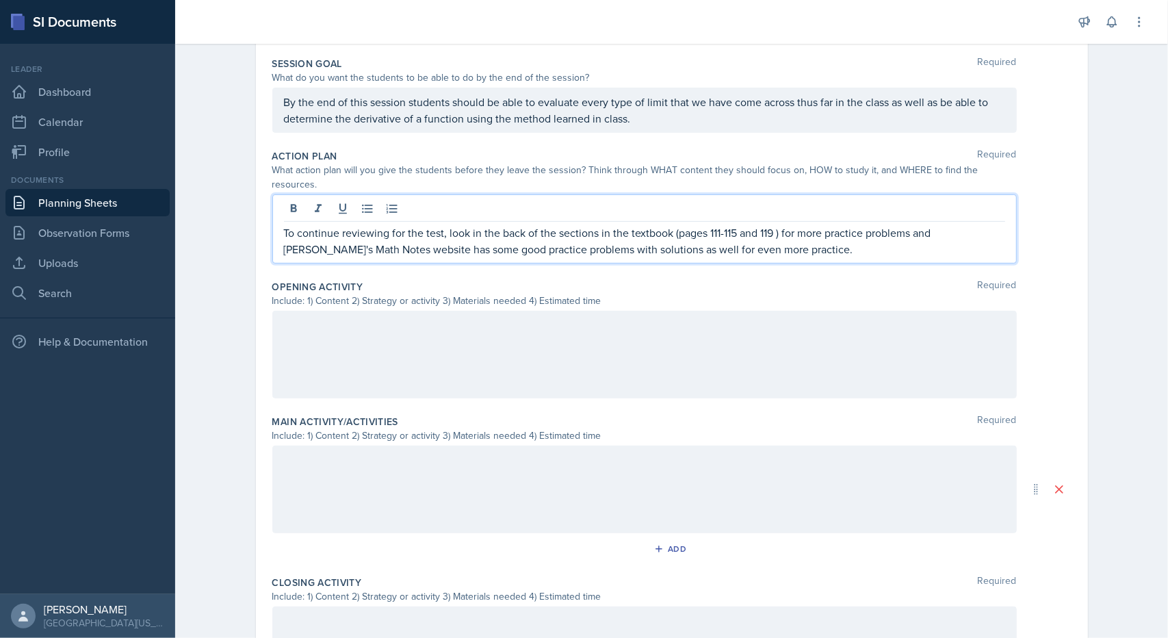
click at [577, 367] on div at bounding box center [644, 355] width 744 height 88
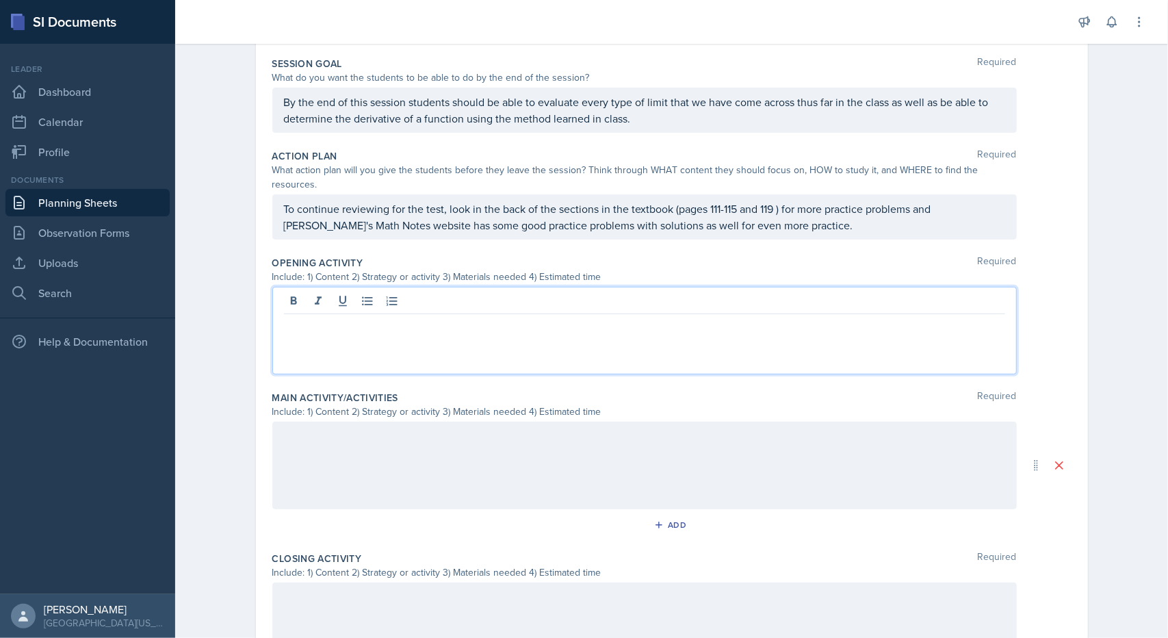
scroll to position [298, 0]
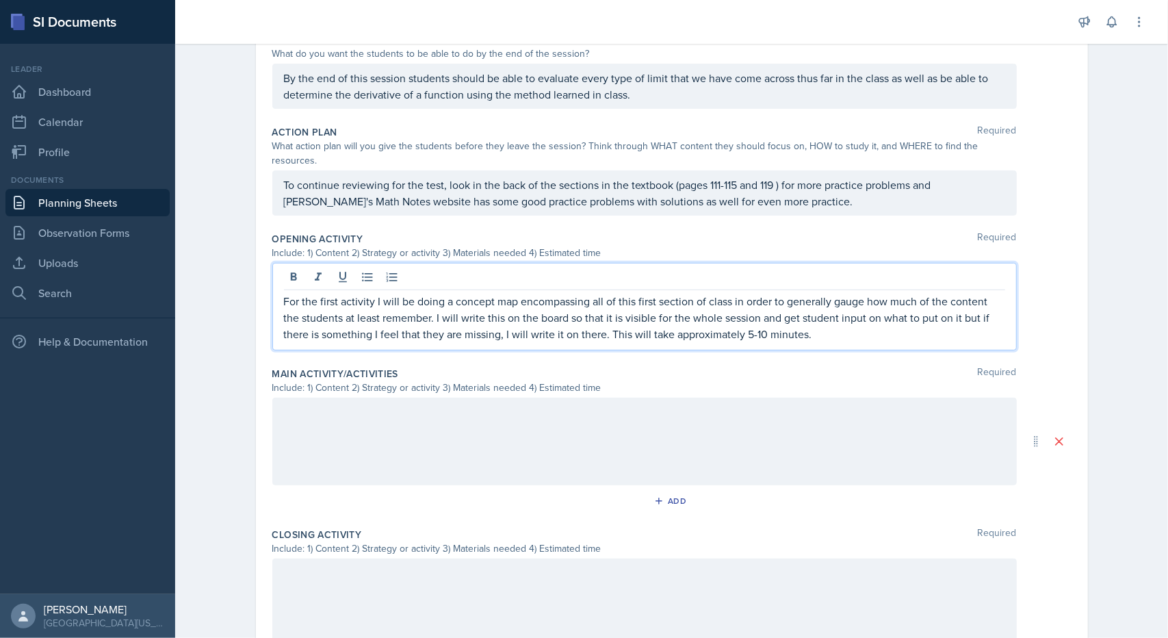
click at [447, 427] on div at bounding box center [644, 441] width 744 height 88
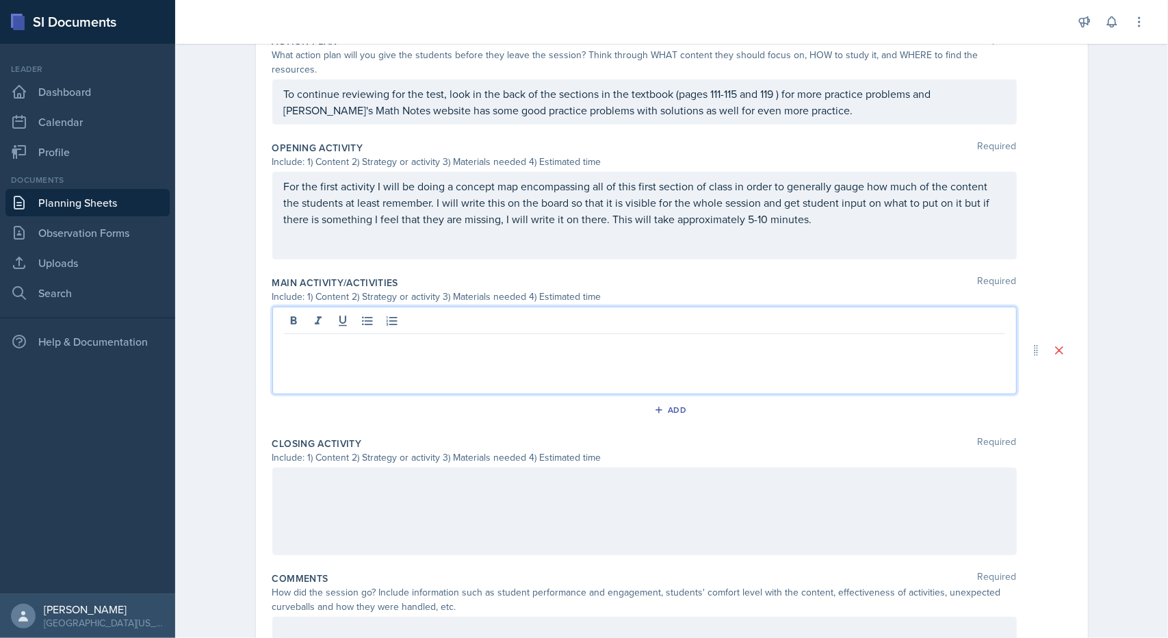
scroll to position [390, 0]
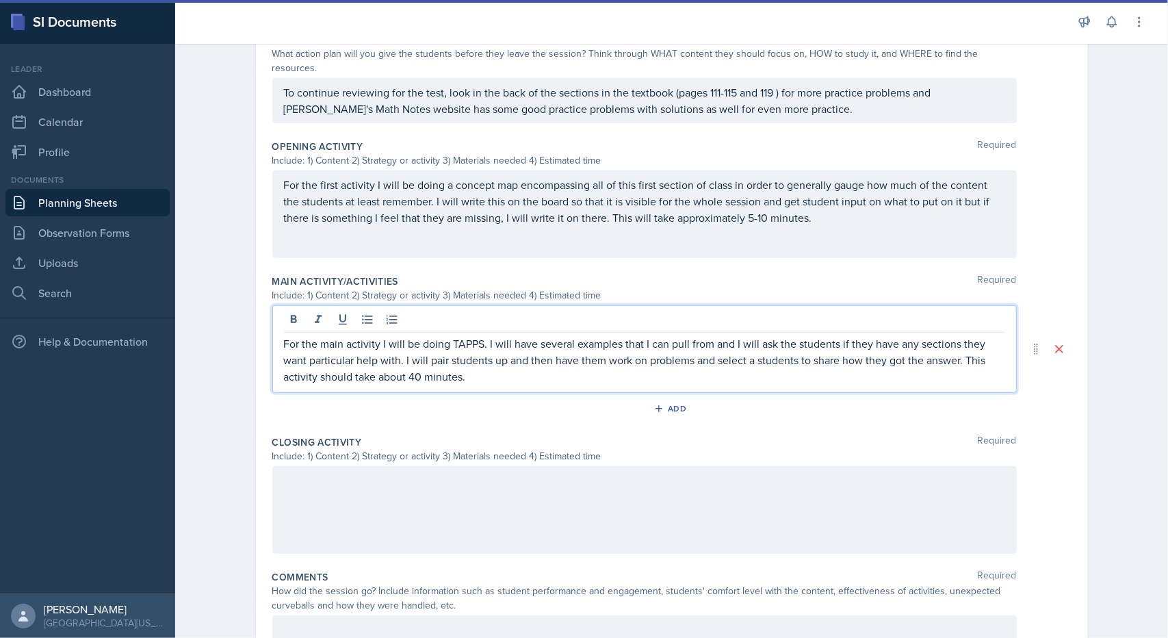
click at [449, 222] on div "For the first activity I will be doing a concept map encompassing all of this f…" at bounding box center [644, 214] width 744 height 88
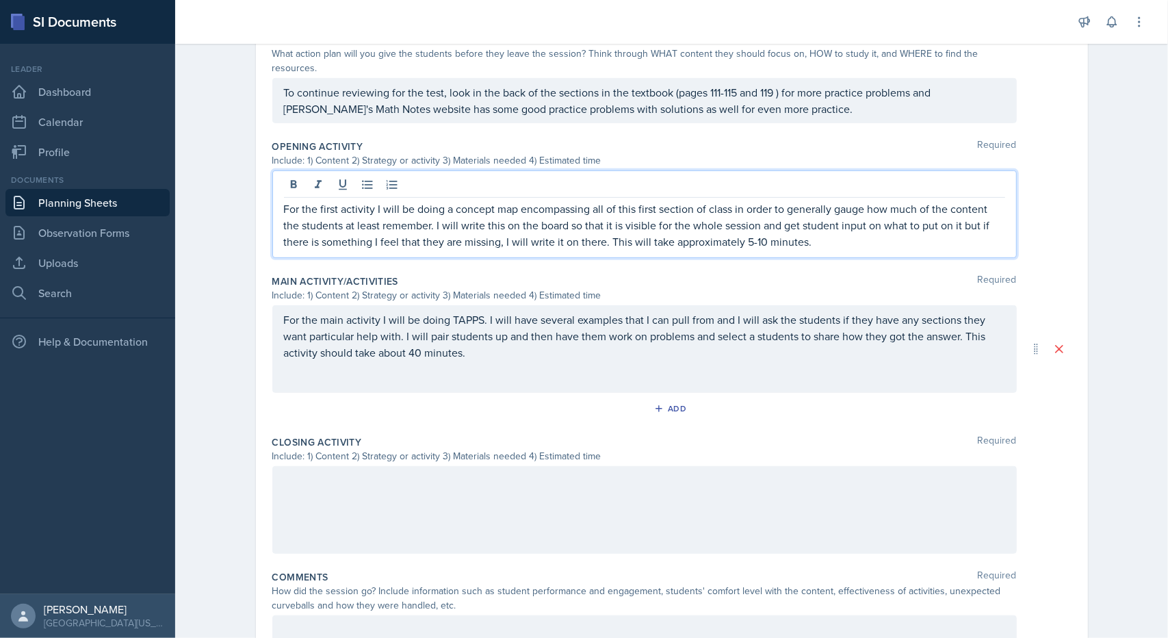
scroll to position [413, 0]
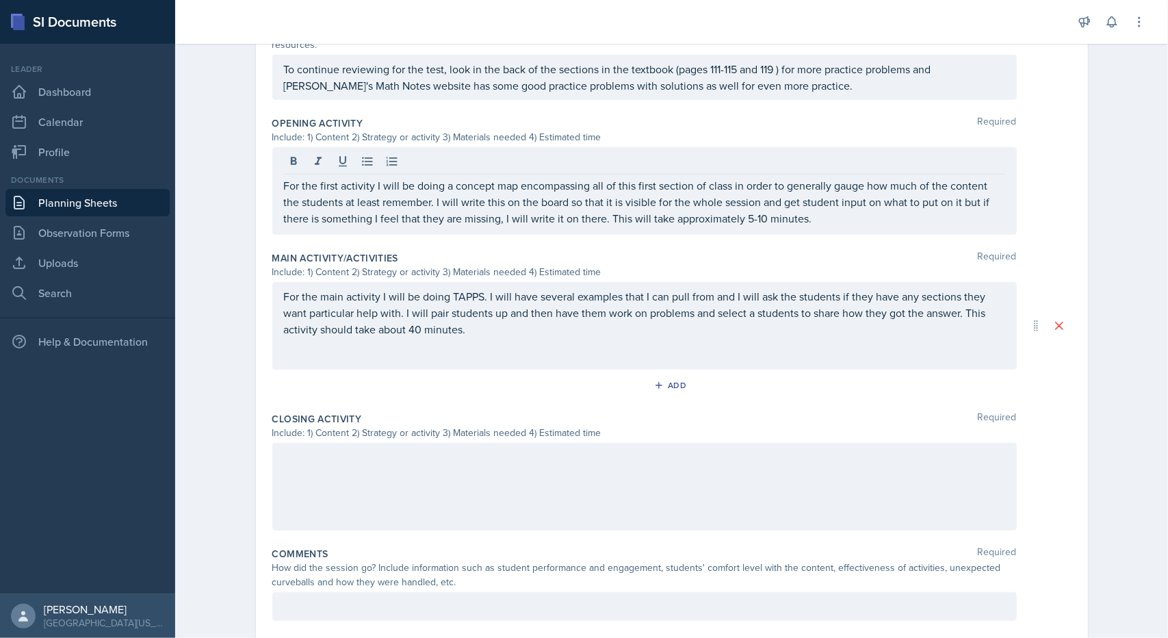
click at [499, 333] on div "For the main activity I will be doing TAPPS. I will have several examples that …" at bounding box center [644, 326] width 744 height 88
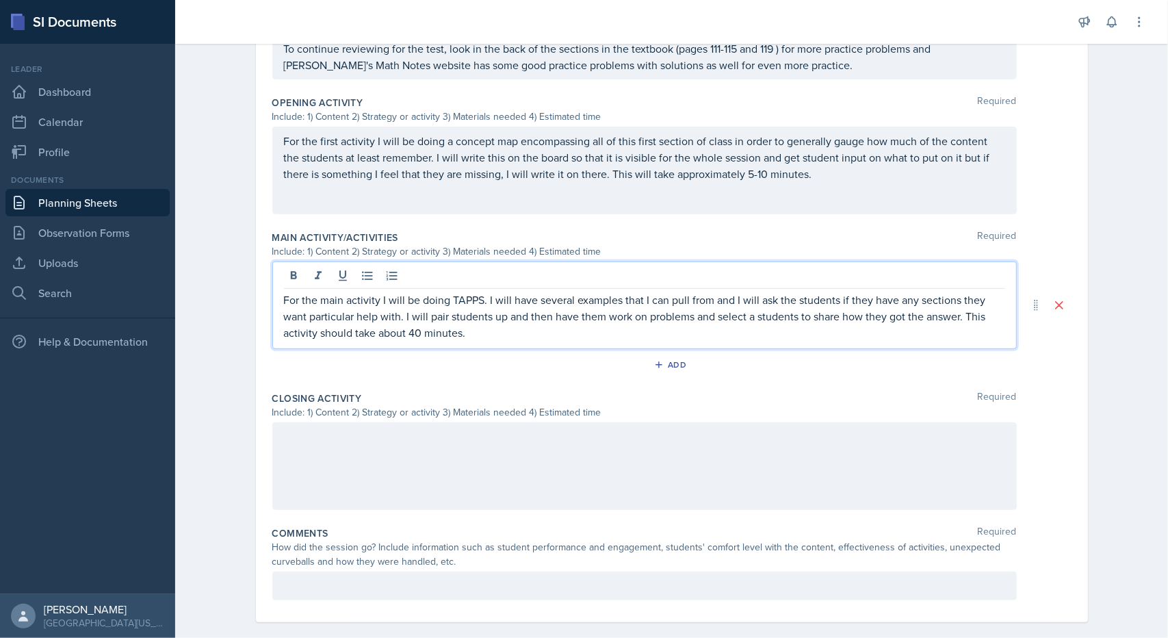
click at [878, 296] on p "For the main activity I will be doing TAPPS. I will have several examples that …" at bounding box center [644, 315] width 721 height 49
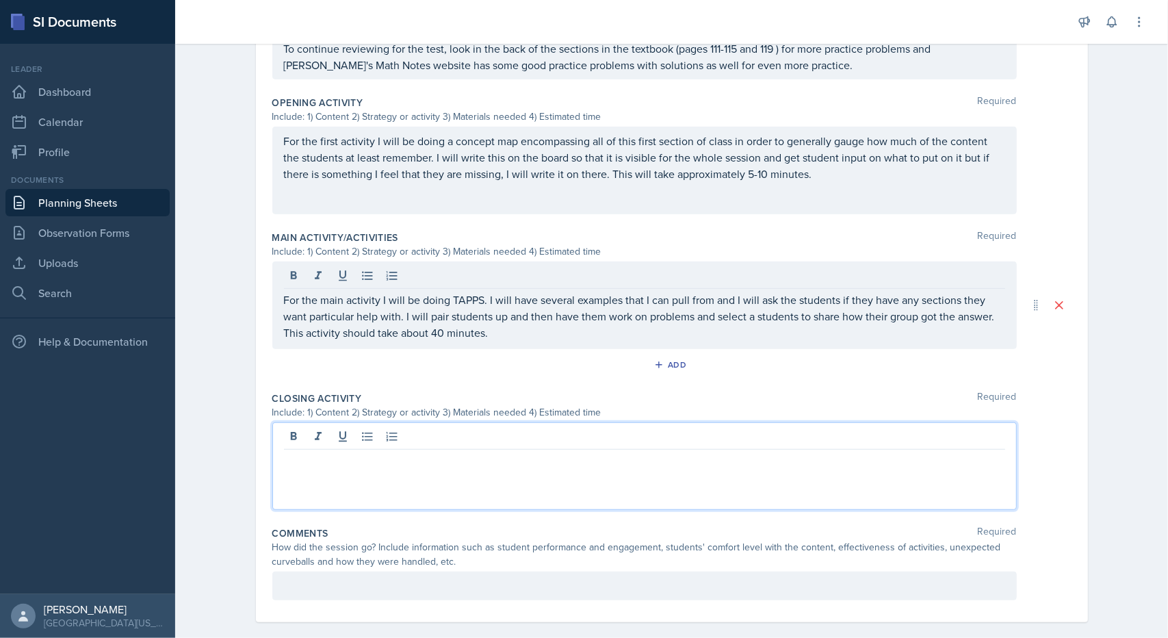
click at [400, 422] on div at bounding box center [644, 466] width 744 height 88
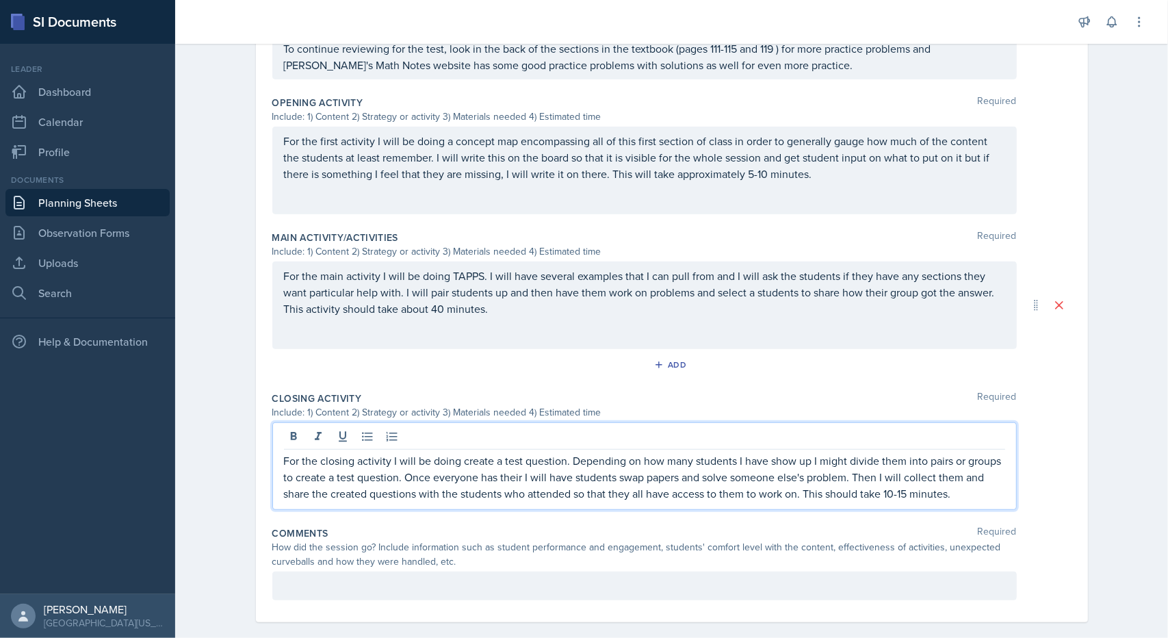
click at [505, 460] on p "For the closing activity I will be doing create a test question. Depending on h…" at bounding box center [644, 476] width 721 height 49
click at [876, 476] on p "For the closing activity I will be doing create a test question. Depending on h…" at bounding box center [644, 476] width 721 height 49
click at [331, 365] on div "Main Activity/Activities Required Include: 1) Content 2) Strategy or activity 3…" at bounding box center [671, 305] width 799 height 161
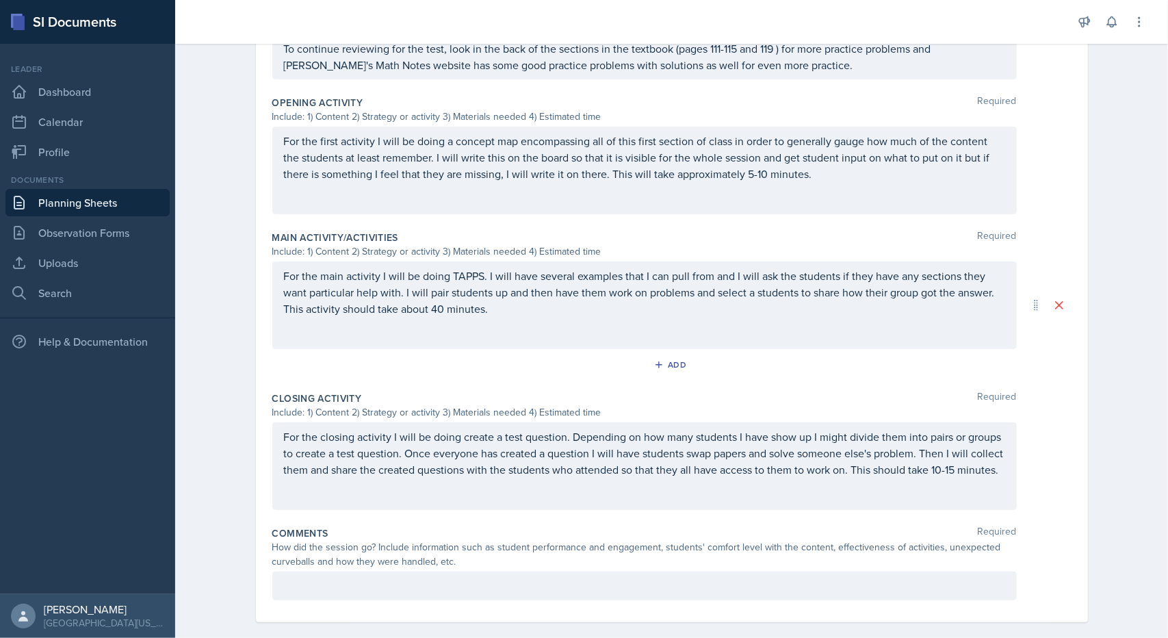
scroll to position [0, 0]
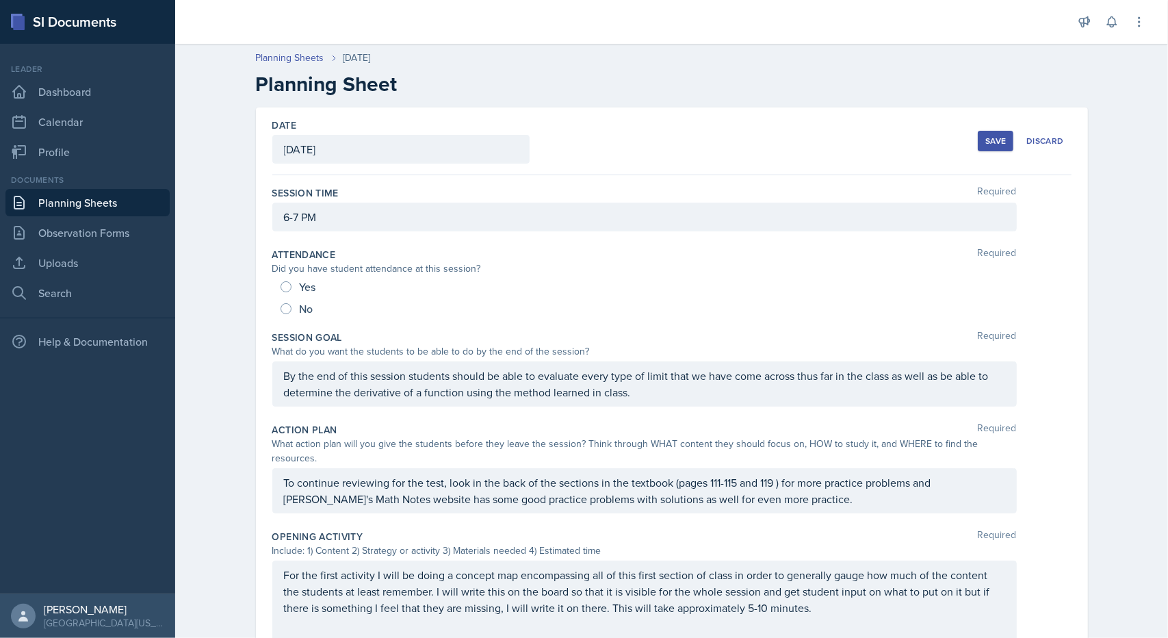
click at [1004, 144] on button "Save" at bounding box center [995, 141] width 36 height 21
